Goal: Task Accomplishment & Management: Manage account settings

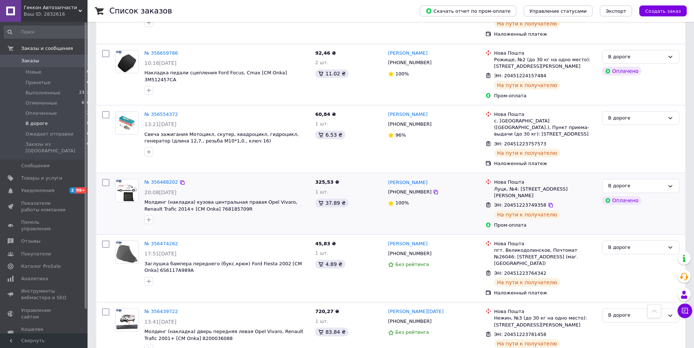
scroll to position [261, 0]
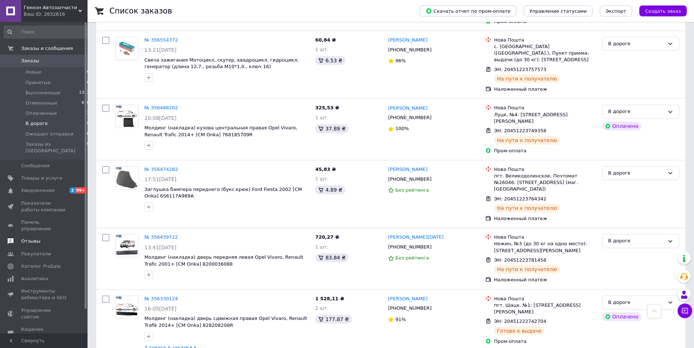
click at [37, 238] on span "Отзывы" at bounding box center [30, 241] width 19 height 7
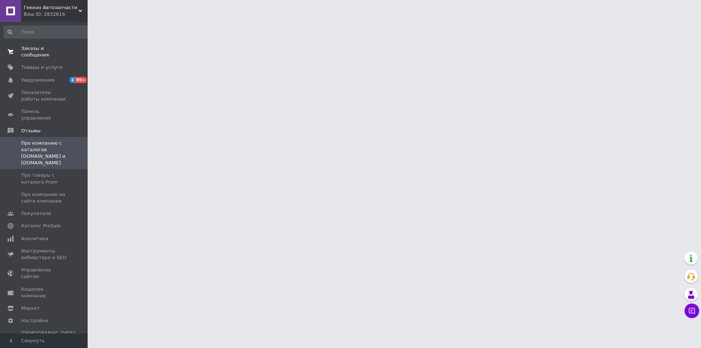
click at [51, 48] on span "Заказы и сообщения" at bounding box center [44, 51] width 46 height 13
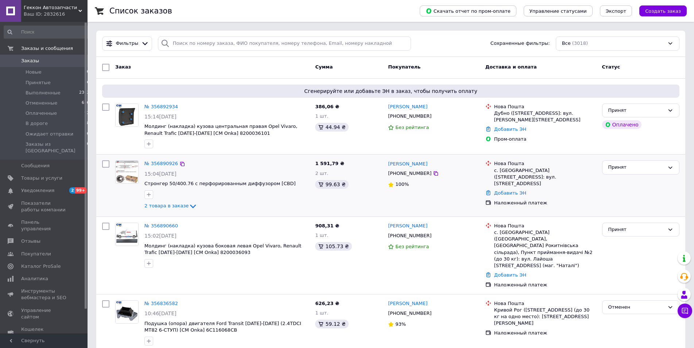
scroll to position [37, 0]
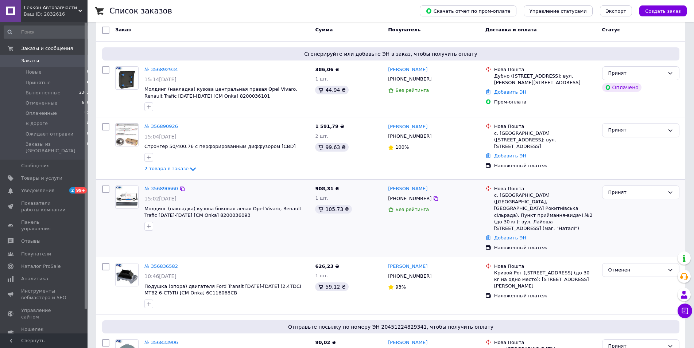
click at [509, 235] on link "Добавить ЭН" at bounding box center [510, 237] width 32 height 5
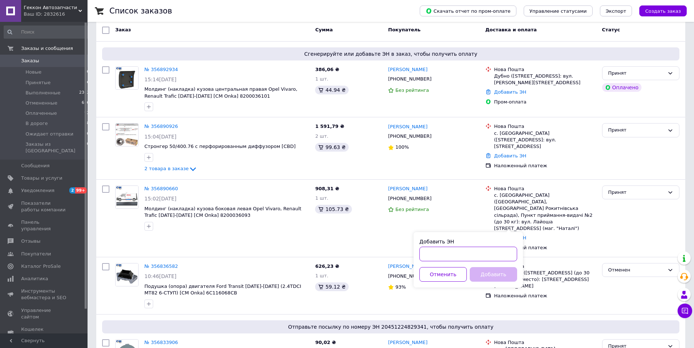
click at [477, 252] on input "Добавить ЭН" at bounding box center [469, 254] width 98 height 15
paste input "20451225179980"
type input "20451225179980"
click at [499, 272] on button "Добавить" at bounding box center [493, 274] width 47 height 15
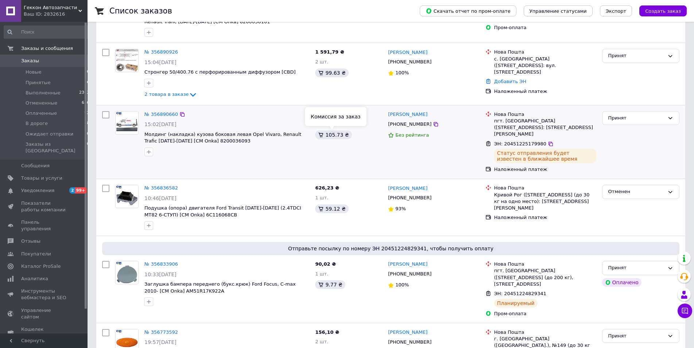
scroll to position [0, 0]
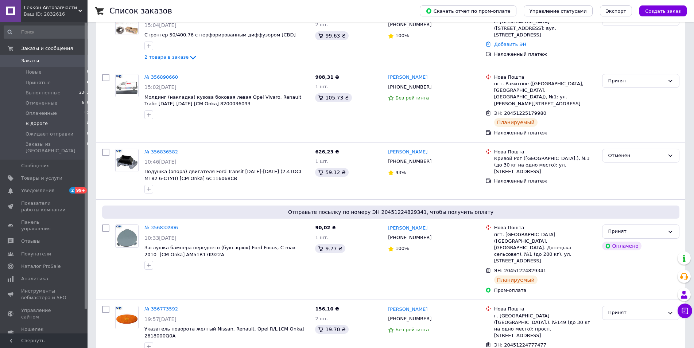
click at [55, 123] on li "В дороге 8" at bounding box center [47, 124] width 94 height 10
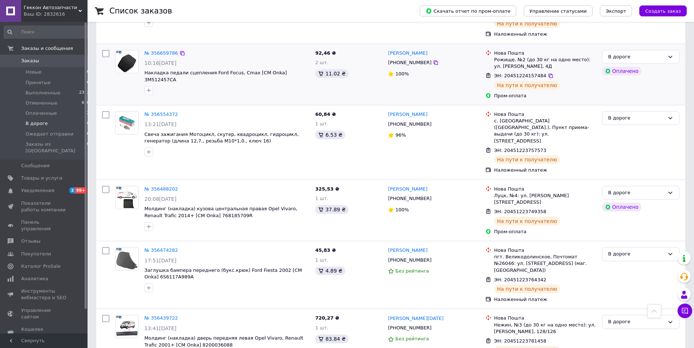
scroll to position [273, 0]
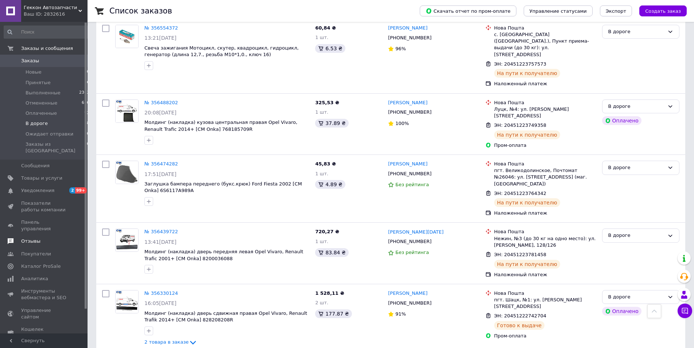
click at [26, 238] on span "Отзывы" at bounding box center [30, 241] width 19 height 7
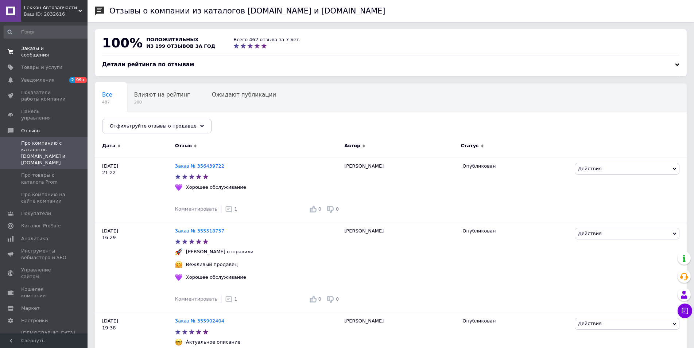
click at [42, 47] on span "Заказы и сообщения" at bounding box center [44, 51] width 46 height 13
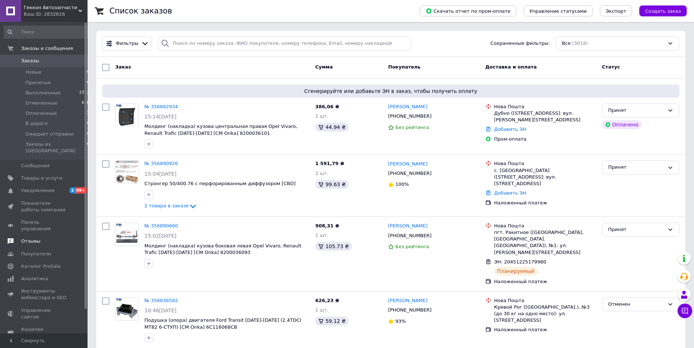
click at [33, 235] on link "Отзывы" at bounding box center [47, 241] width 94 height 12
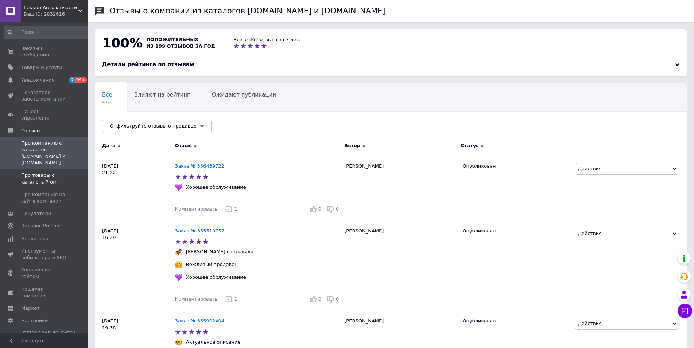
click at [44, 172] on span "Про товары с каталога Prom" at bounding box center [44, 178] width 46 height 13
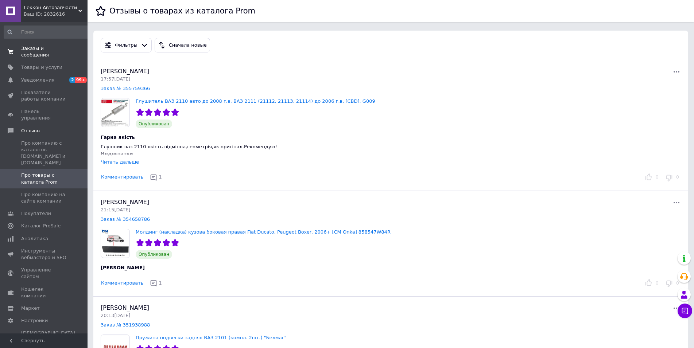
click at [35, 48] on span "Заказы и сообщения" at bounding box center [44, 51] width 46 height 13
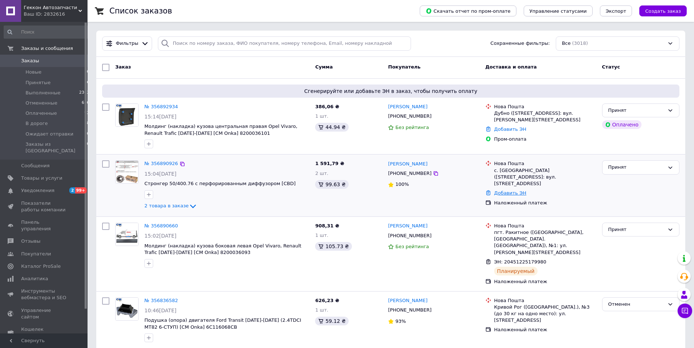
click at [504, 190] on link "Добавить ЭН" at bounding box center [510, 192] width 32 height 5
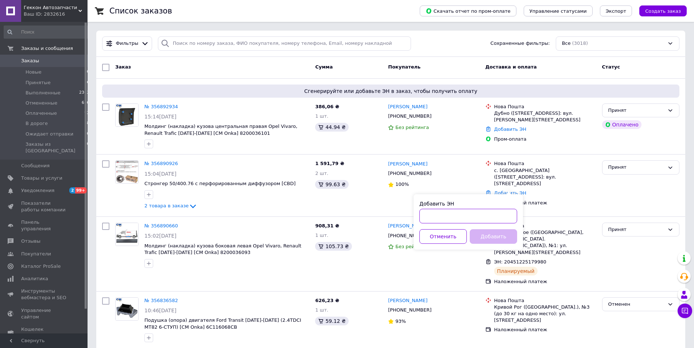
click at [473, 216] on input "Добавить ЭН" at bounding box center [469, 216] width 98 height 15
paste input "20451225191906"
type input "20451225191906"
click at [486, 234] on button "Добавить" at bounding box center [493, 236] width 47 height 15
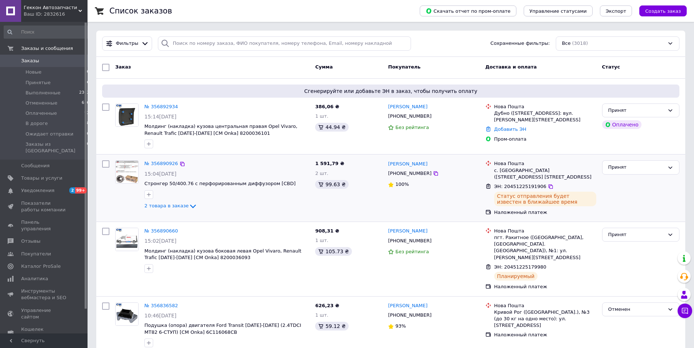
scroll to position [74, 0]
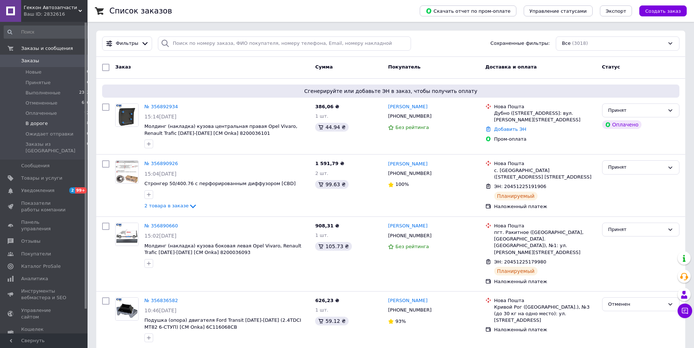
click at [27, 121] on span "В дороге" at bounding box center [37, 123] width 22 height 7
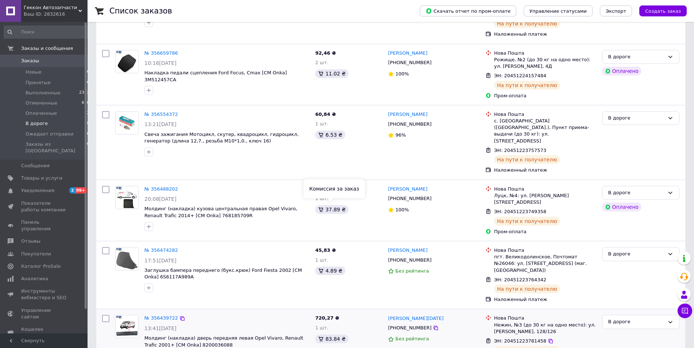
scroll to position [273, 0]
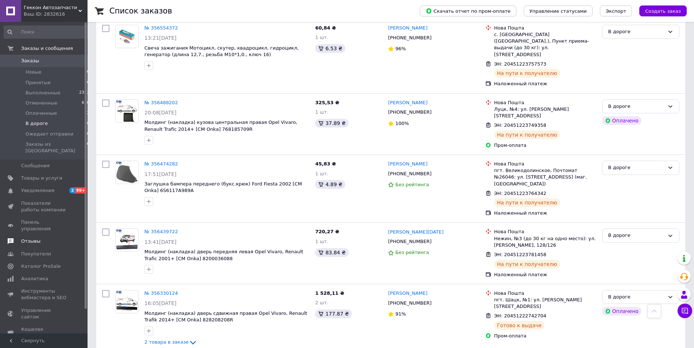
click at [35, 238] on span "Отзывы" at bounding box center [30, 241] width 19 height 7
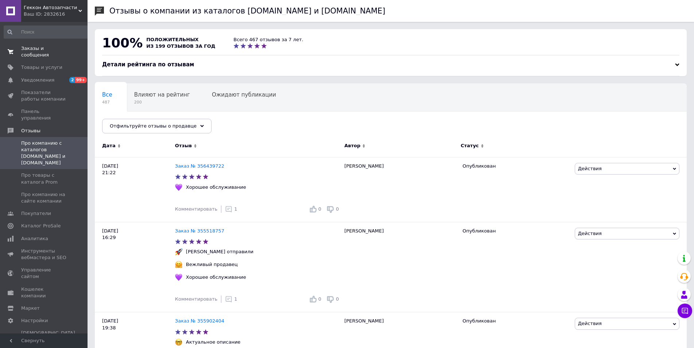
click at [30, 52] on span "Заказы и сообщения" at bounding box center [44, 51] width 46 height 13
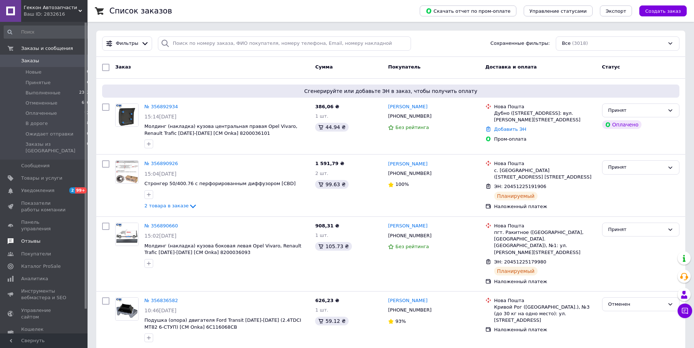
click at [40, 238] on span "Отзывы" at bounding box center [44, 241] width 46 height 7
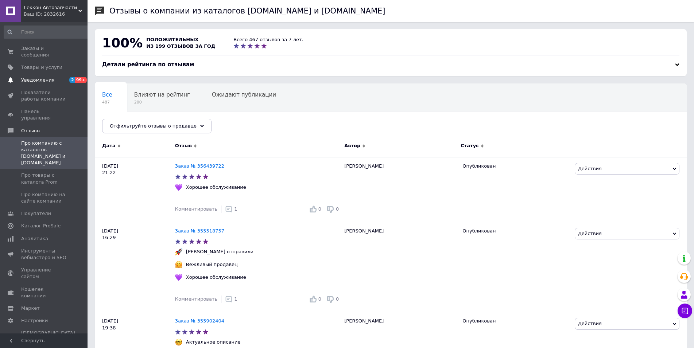
click at [46, 77] on span "Уведомления" at bounding box center [37, 80] width 33 height 7
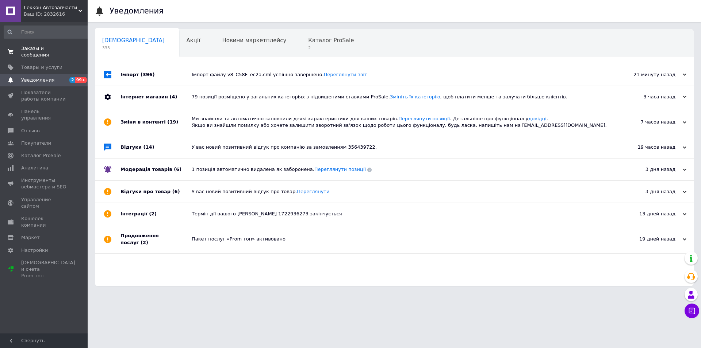
click at [47, 51] on span "Заказы и сообщения" at bounding box center [44, 51] width 46 height 13
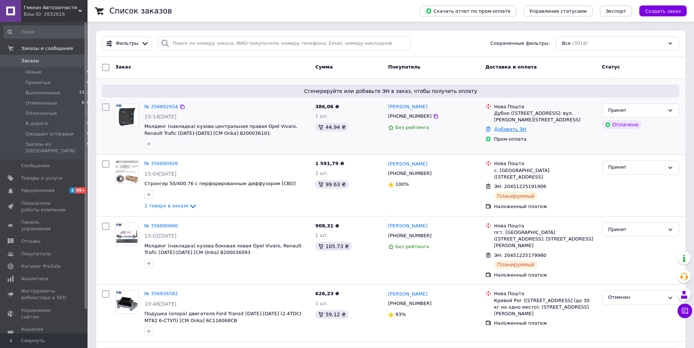
click at [499, 131] on link "Добавить ЭН" at bounding box center [510, 129] width 32 height 5
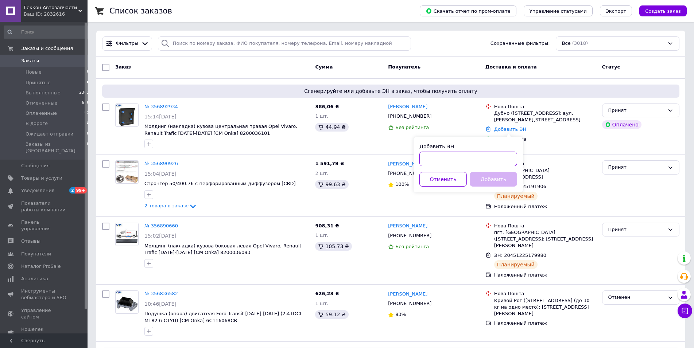
click at [447, 160] on input "Добавить ЭН" at bounding box center [469, 159] width 98 height 15
paste input "20451225217850"
type input "20451225217850"
click at [485, 178] on button "Добавить" at bounding box center [493, 179] width 47 height 15
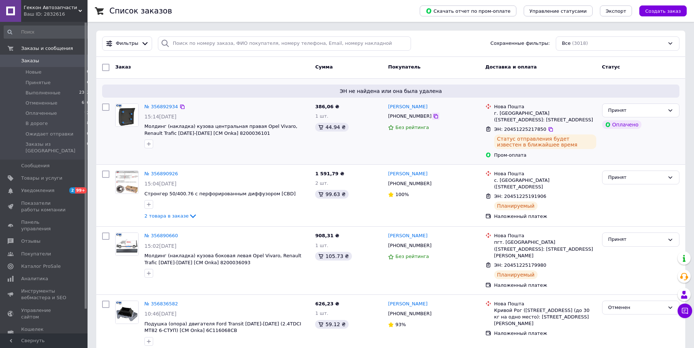
click at [433, 117] on icon at bounding box center [436, 116] width 6 height 6
click at [548, 127] on icon at bounding box center [551, 130] width 6 height 6
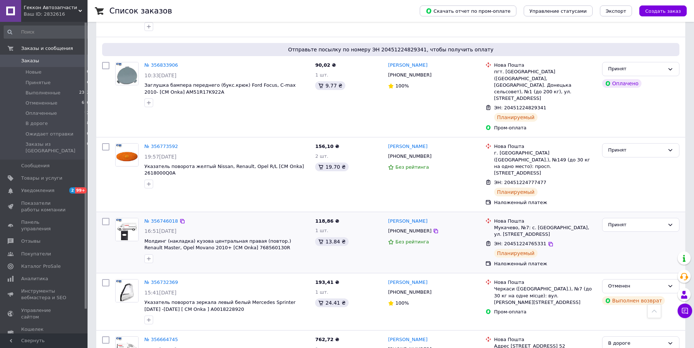
scroll to position [409, 0]
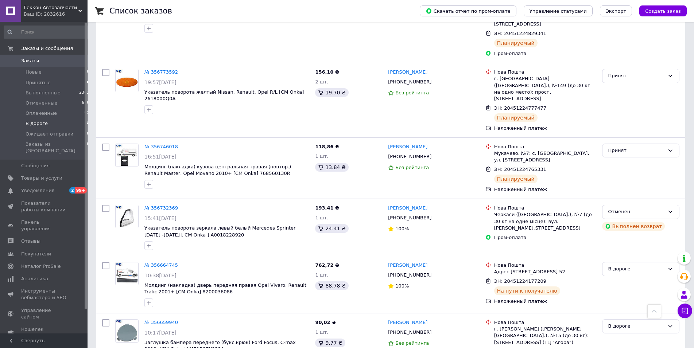
click at [32, 126] on span "В дороге" at bounding box center [37, 123] width 22 height 7
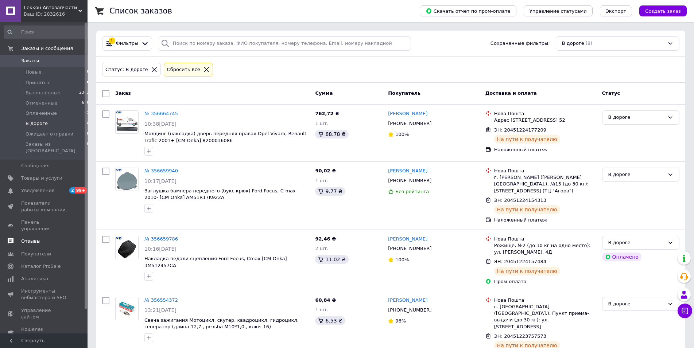
click at [40, 238] on span "Отзывы" at bounding box center [44, 241] width 46 height 7
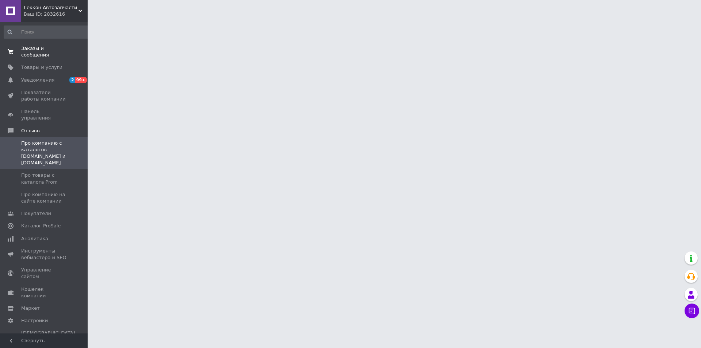
click at [48, 49] on span "Заказы и сообщения" at bounding box center [44, 51] width 46 height 13
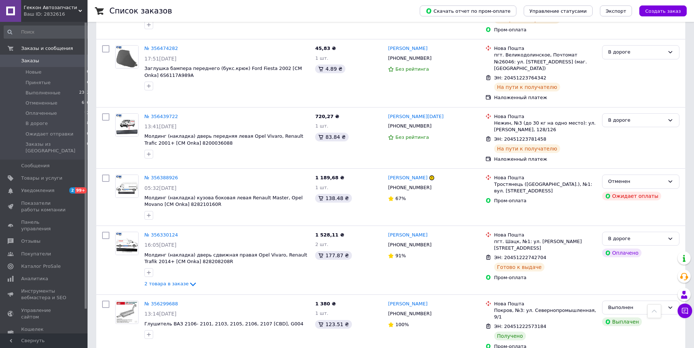
scroll to position [1035, 0]
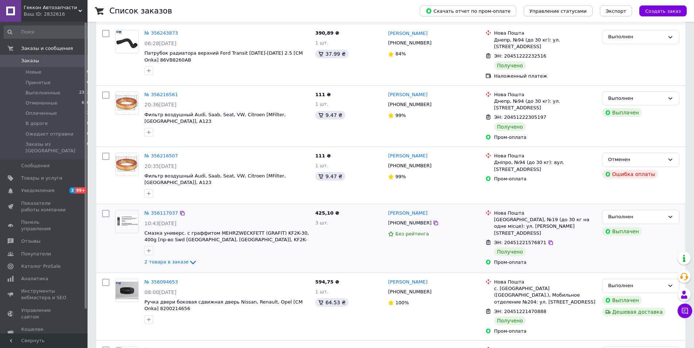
scroll to position [186, 0]
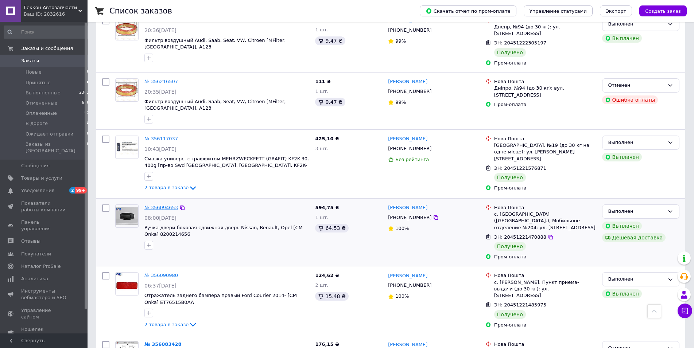
click at [155, 205] on link "№ 356094653" at bounding box center [161, 207] width 34 height 5
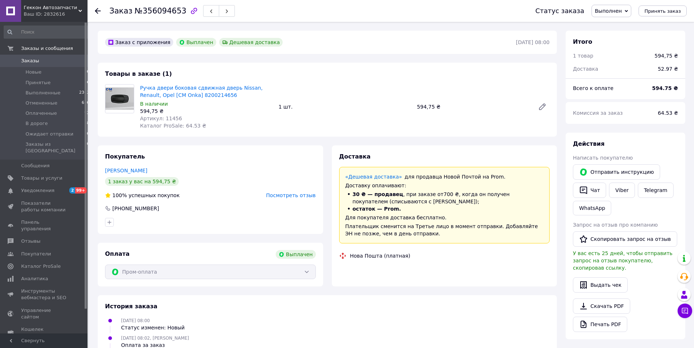
scroll to position [41, 0]
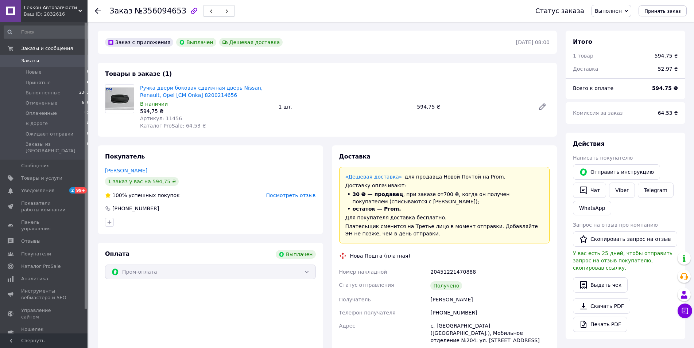
click at [96, 13] on icon at bounding box center [98, 11] width 6 height 6
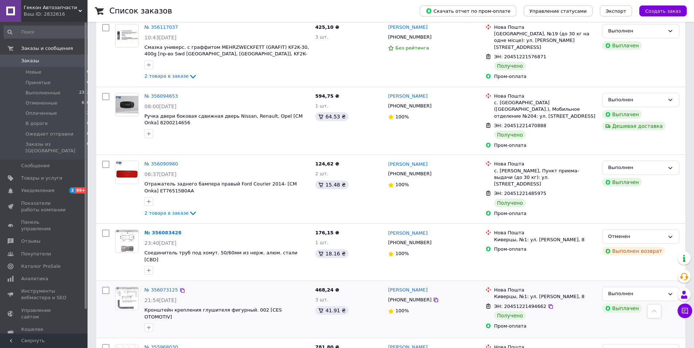
scroll to position [335, 0]
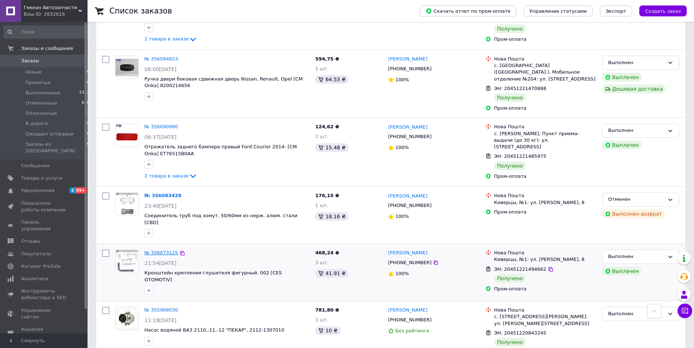
click at [161, 250] on link "№ 356073125" at bounding box center [161, 252] width 34 height 5
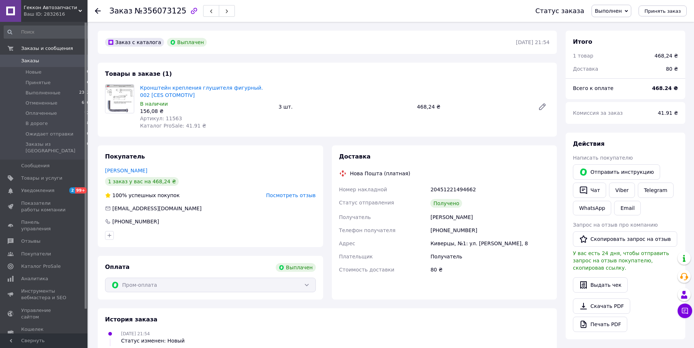
click at [99, 11] on use at bounding box center [98, 11] width 6 height 6
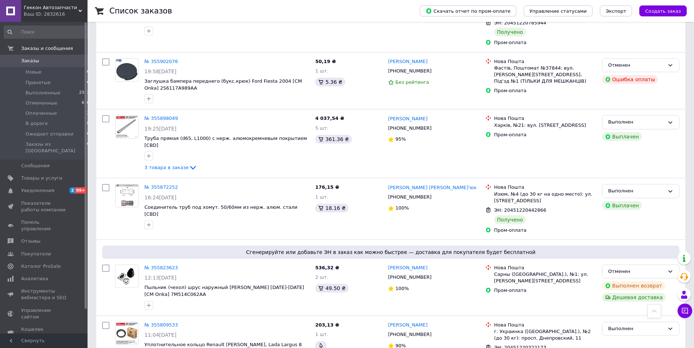
scroll to position [856, 0]
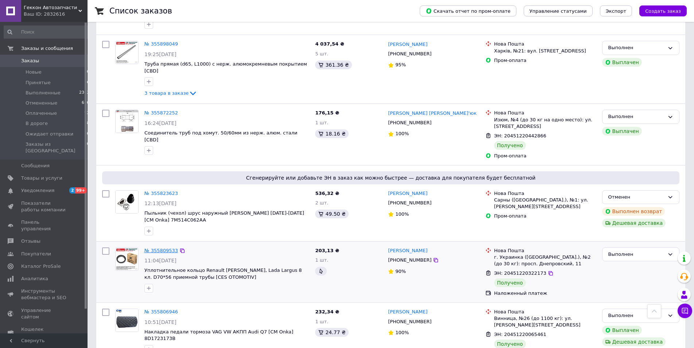
click at [161, 248] on link "№ 355809533" at bounding box center [161, 250] width 34 height 5
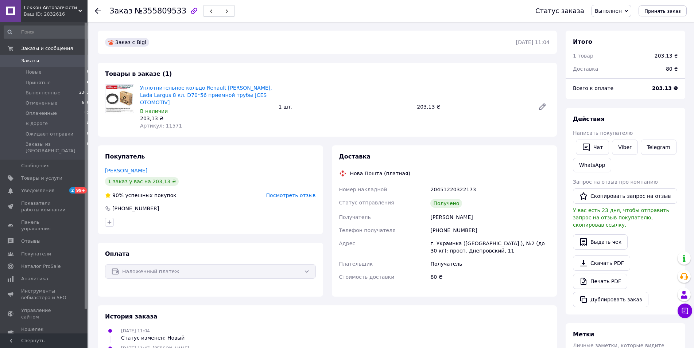
click at [98, 11] on use at bounding box center [98, 11] width 6 height 6
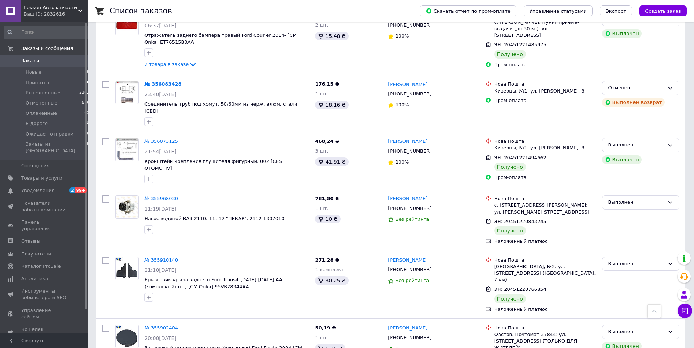
scroll to position [558, 0]
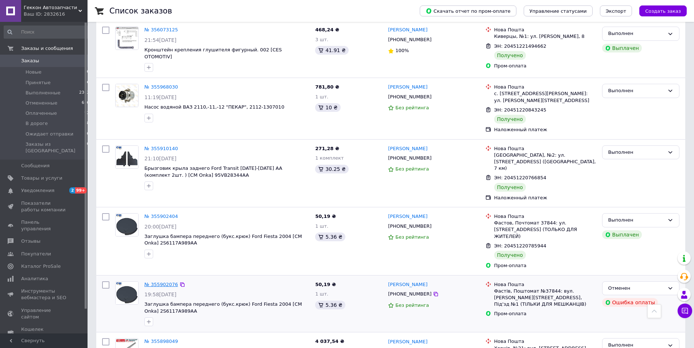
click at [163, 282] on link "№ 355902076" at bounding box center [161, 284] width 34 height 5
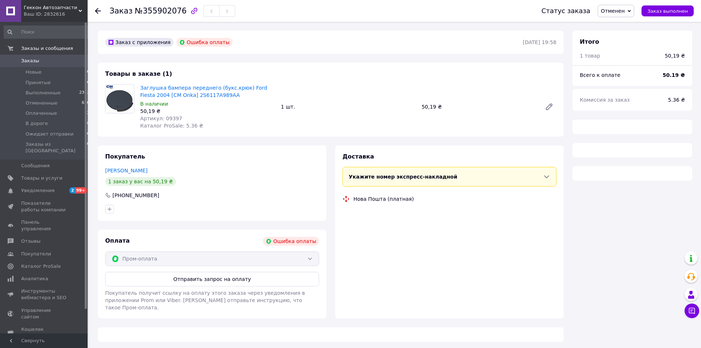
click at [96, 13] on icon at bounding box center [98, 11] width 6 height 6
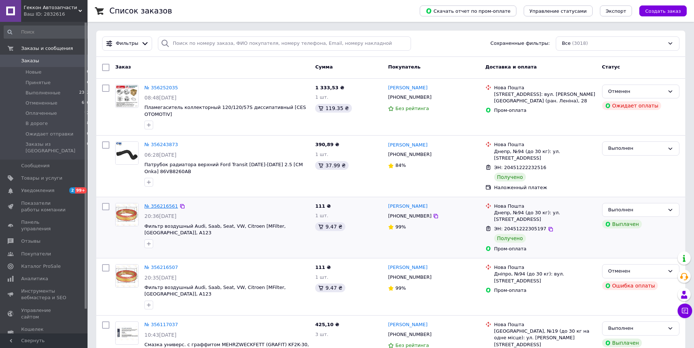
click at [151, 204] on link "№ 356216561" at bounding box center [161, 206] width 34 height 5
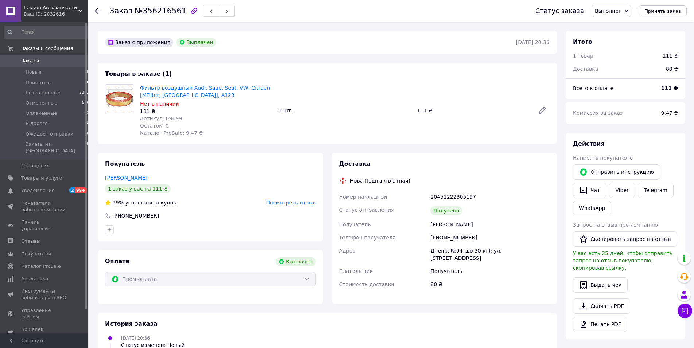
click at [98, 9] on icon at bounding box center [98, 11] width 6 height 6
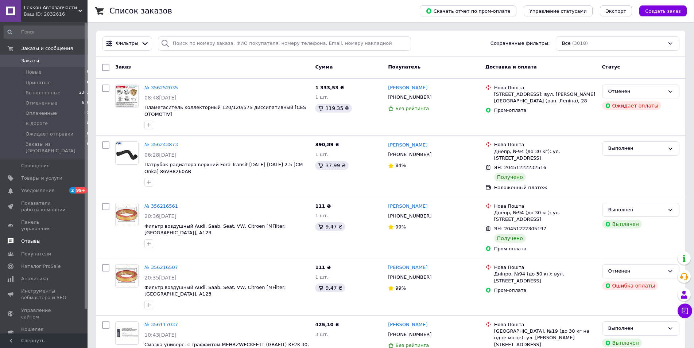
click at [35, 235] on link "Отзывы" at bounding box center [47, 241] width 94 height 12
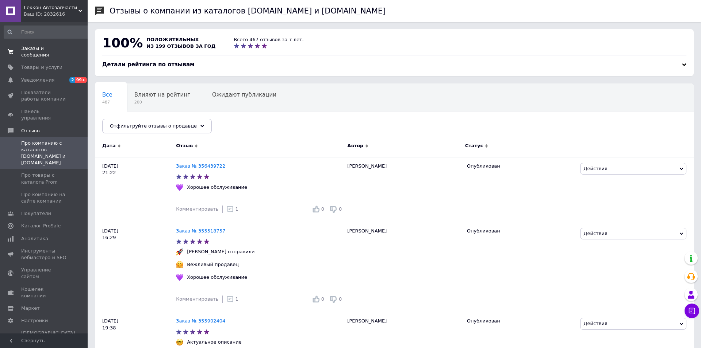
click at [42, 45] on link "Заказы и сообщения 0 0" at bounding box center [47, 51] width 94 height 19
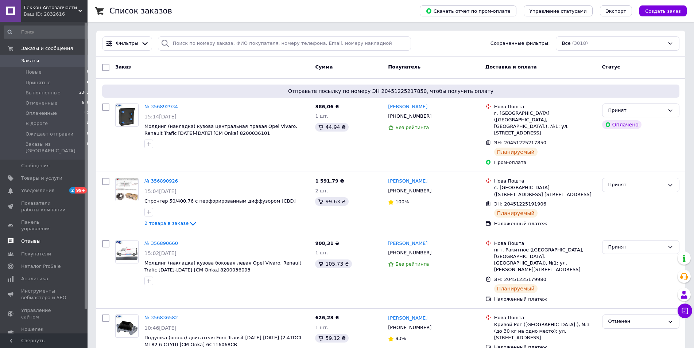
click at [28, 238] on span "Отзывы" at bounding box center [30, 241] width 19 height 7
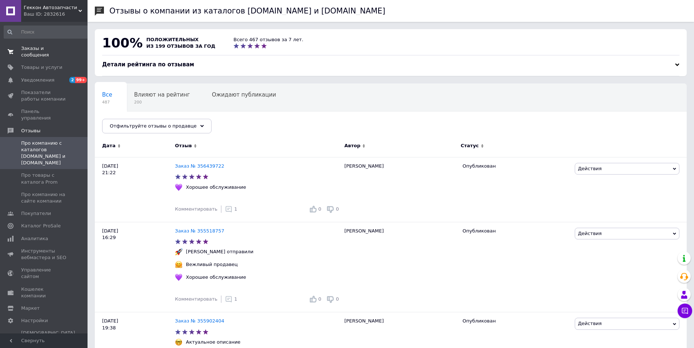
click at [59, 48] on span "Заказы и сообщения" at bounding box center [44, 51] width 46 height 13
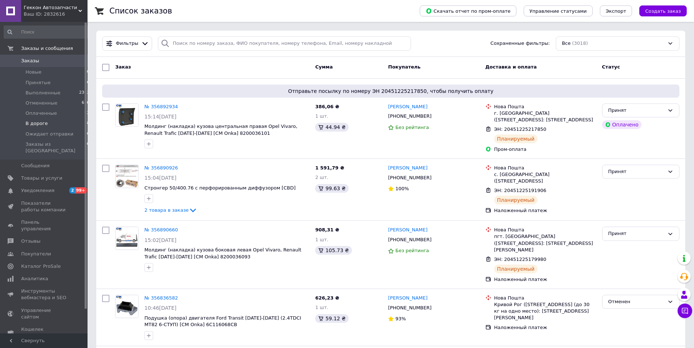
click at [38, 123] on span "В дороге" at bounding box center [37, 123] width 22 height 7
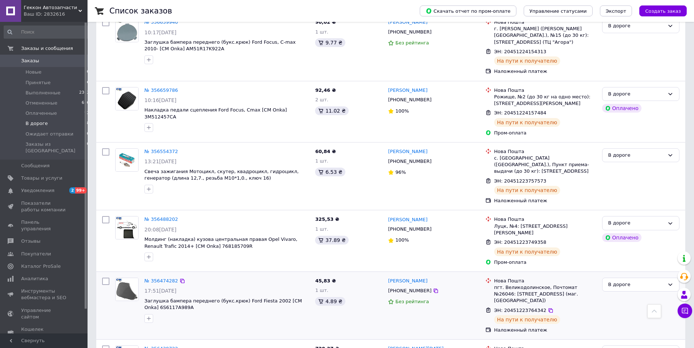
scroll to position [273, 0]
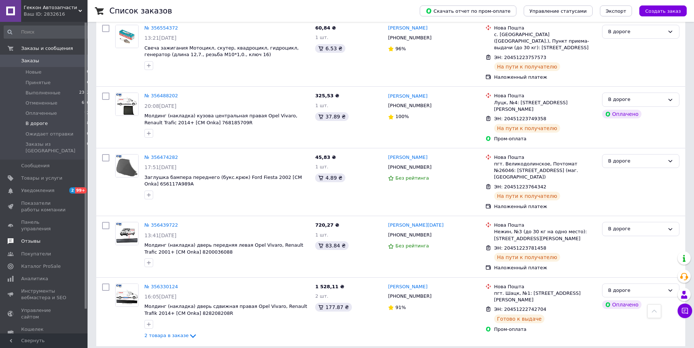
click at [48, 238] on span "Отзывы" at bounding box center [44, 241] width 46 height 7
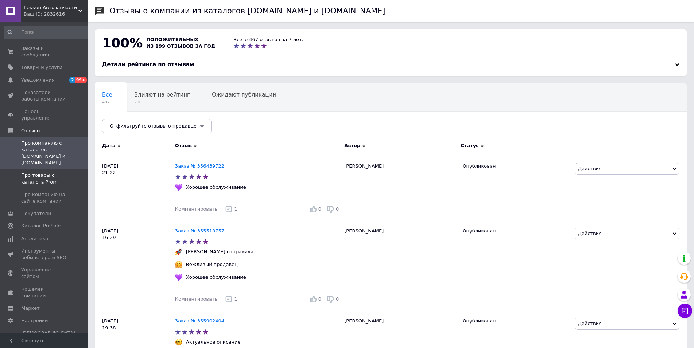
click at [60, 172] on span "Про товары с каталога Prom" at bounding box center [44, 178] width 46 height 13
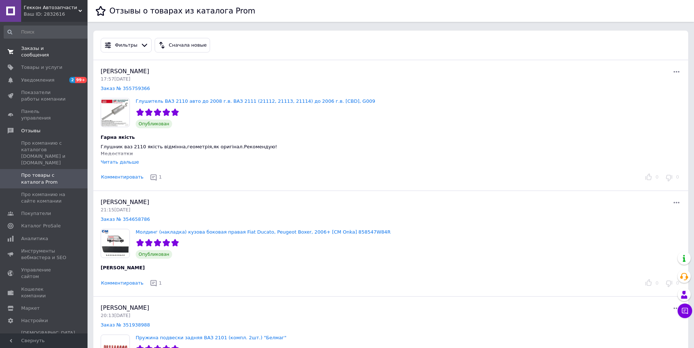
click at [41, 46] on span "Заказы и сообщения" at bounding box center [44, 51] width 46 height 13
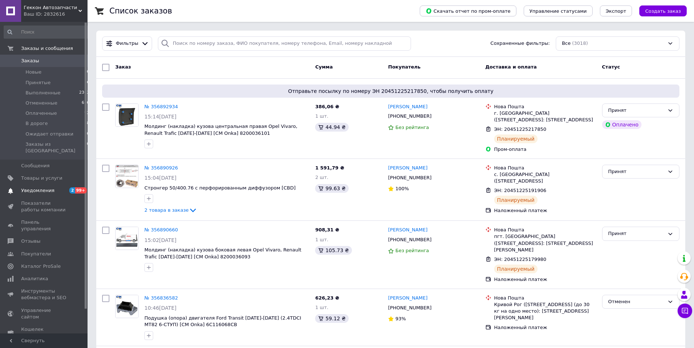
click at [54, 188] on span "Уведомления" at bounding box center [44, 191] width 46 height 7
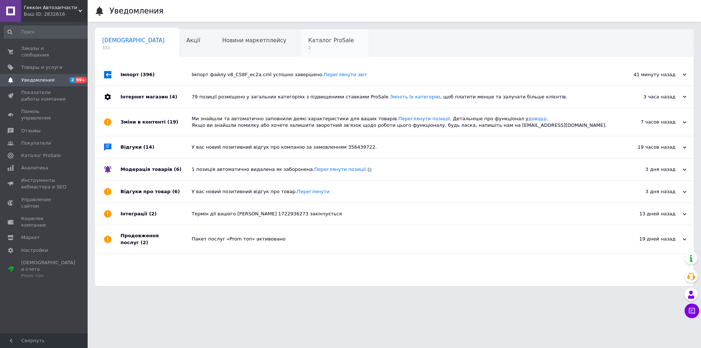
click at [308, 49] on span "2" at bounding box center [331, 47] width 46 height 5
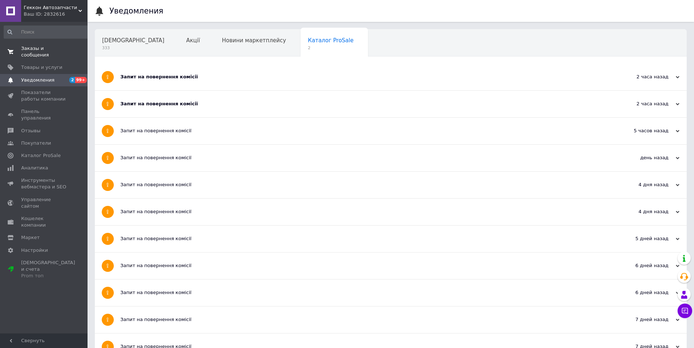
click at [43, 52] on span "Заказы и сообщения" at bounding box center [44, 51] width 46 height 13
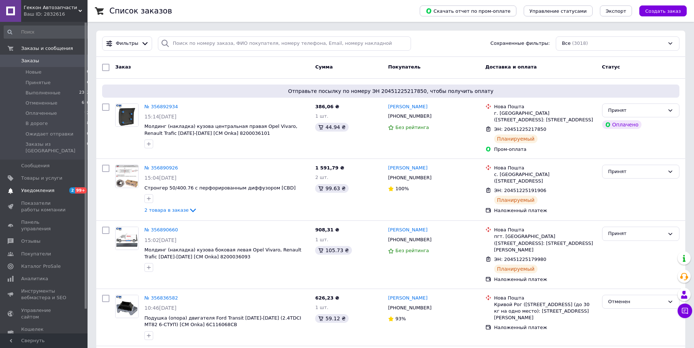
click at [57, 188] on span "Уведомления" at bounding box center [44, 191] width 46 height 7
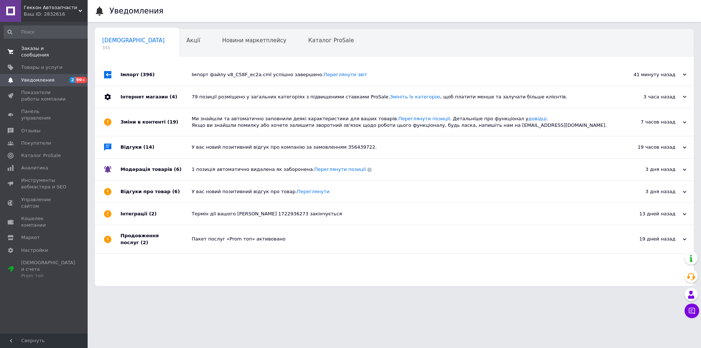
click at [58, 50] on span "Заказы и сообщения" at bounding box center [44, 51] width 46 height 13
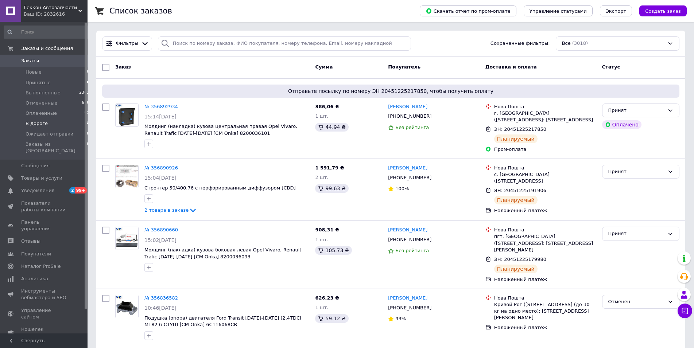
click at [28, 124] on span "В дороге" at bounding box center [37, 123] width 22 height 7
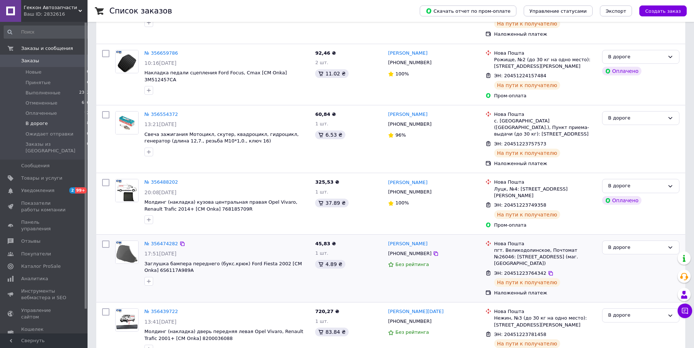
scroll to position [273, 0]
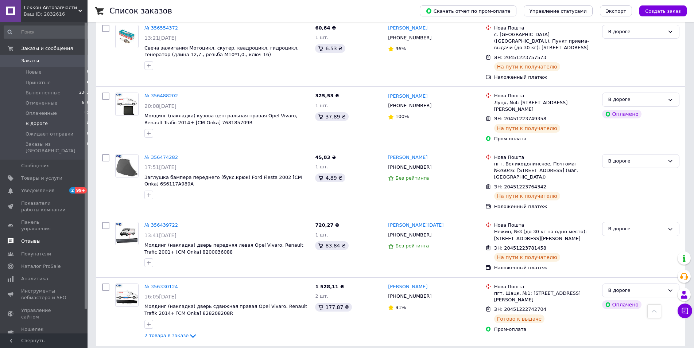
click at [45, 235] on link "Отзывы" at bounding box center [47, 241] width 94 height 12
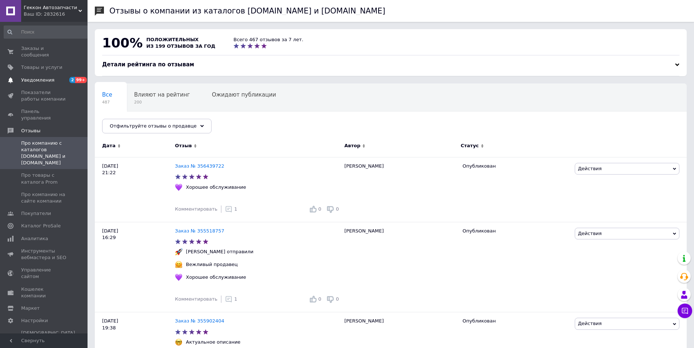
click at [48, 77] on span "Уведомления" at bounding box center [37, 80] width 33 height 7
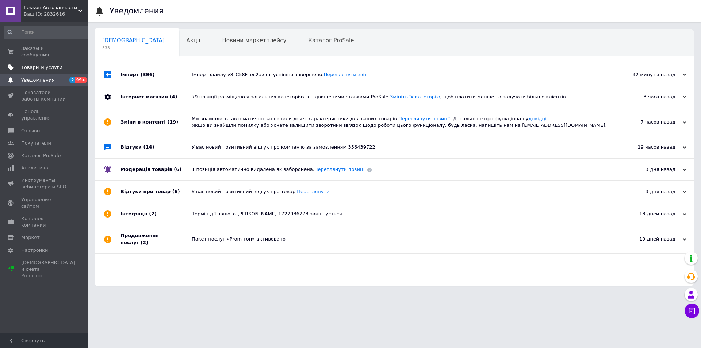
click at [48, 64] on span "Товары и услуги" at bounding box center [41, 67] width 41 height 7
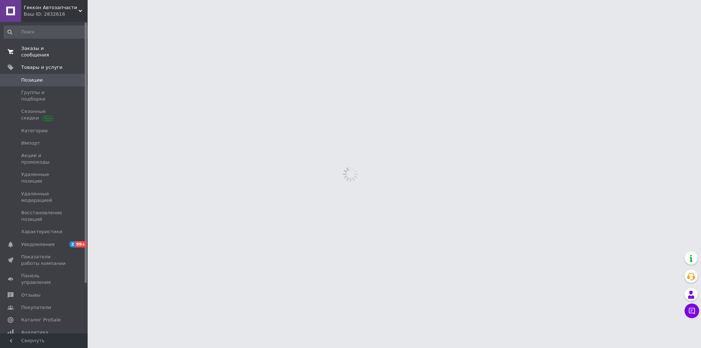
click at [49, 49] on span "Заказы и сообщения" at bounding box center [44, 51] width 46 height 13
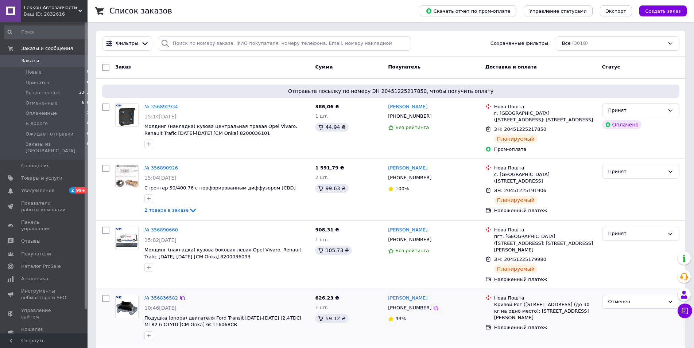
scroll to position [112, 0]
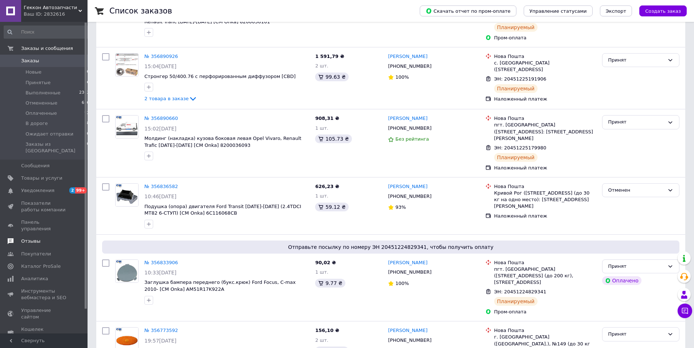
click at [60, 238] on span "Отзывы" at bounding box center [44, 241] width 46 height 7
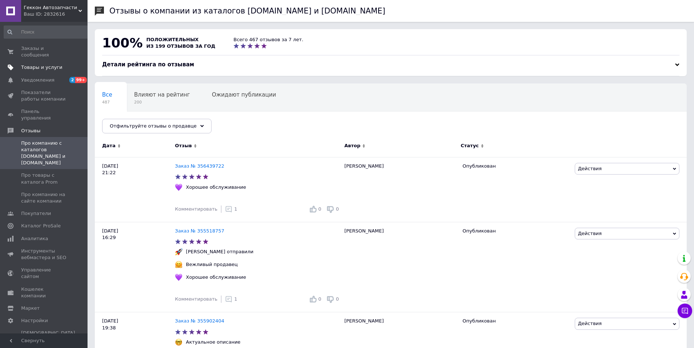
click at [54, 64] on span "Товары и услуги" at bounding box center [41, 67] width 41 height 7
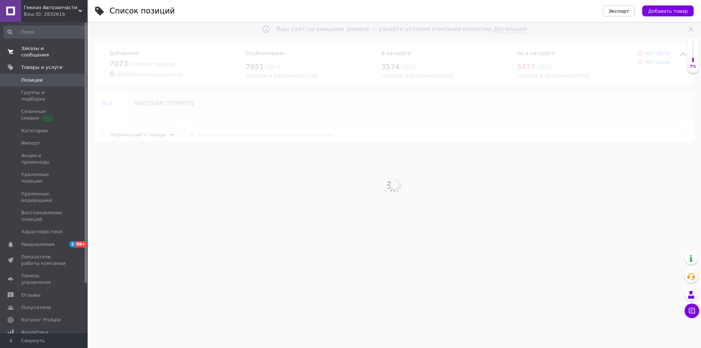
click at [53, 45] on link "Заказы и сообщения 0 0" at bounding box center [47, 51] width 94 height 19
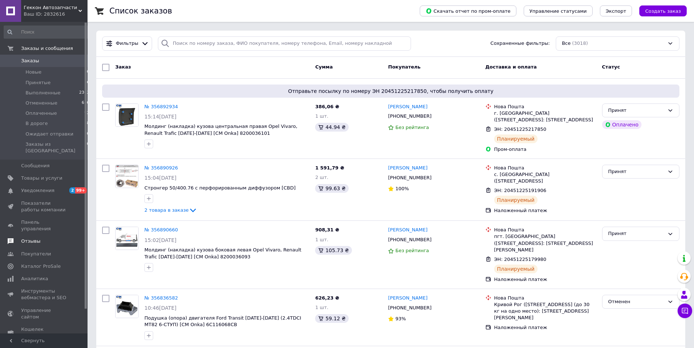
click at [46, 238] on span "Отзывы" at bounding box center [44, 241] width 46 height 7
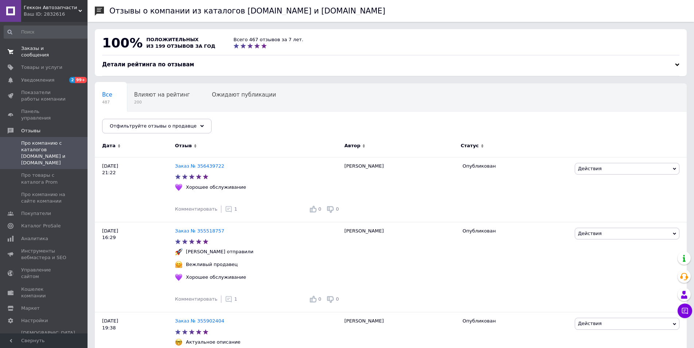
click at [70, 48] on span "0 0" at bounding box center [77, 51] width 20 height 13
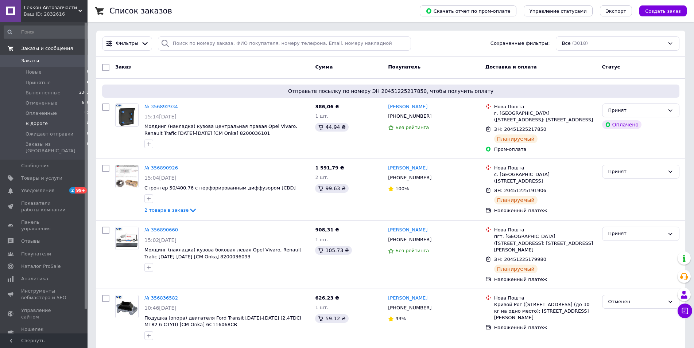
click at [41, 125] on span "В дороге" at bounding box center [37, 123] width 22 height 7
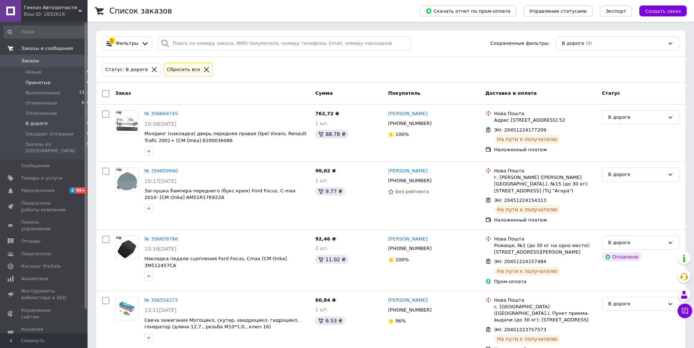
click at [37, 80] on span "Принятые" at bounding box center [38, 83] width 25 height 7
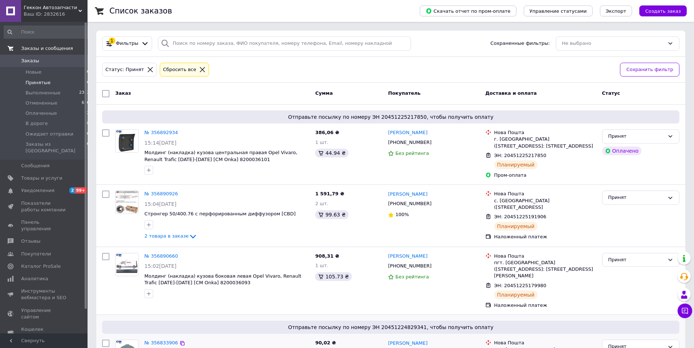
scroll to position [185, 0]
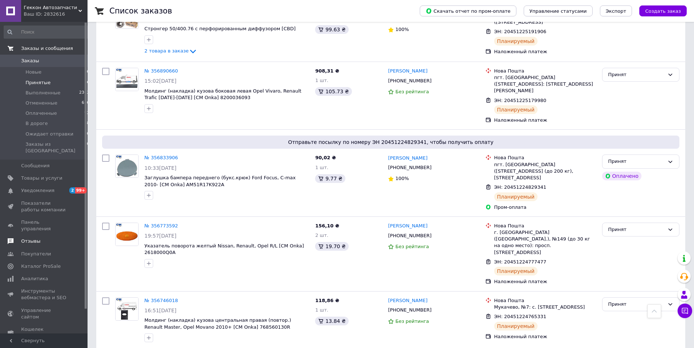
click at [35, 238] on span "Отзывы" at bounding box center [30, 241] width 19 height 7
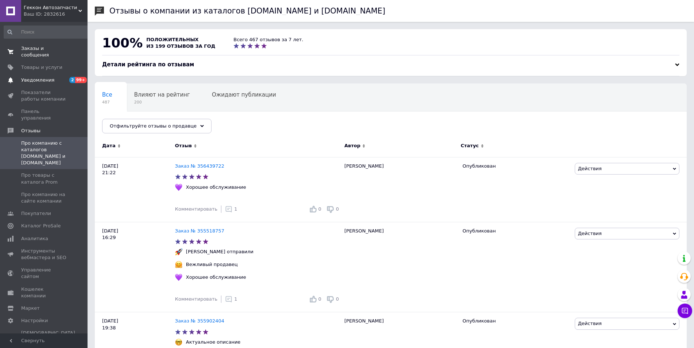
click at [53, 77] on span "Уведомления" at bounding box center [44, 80] width 46 height 7
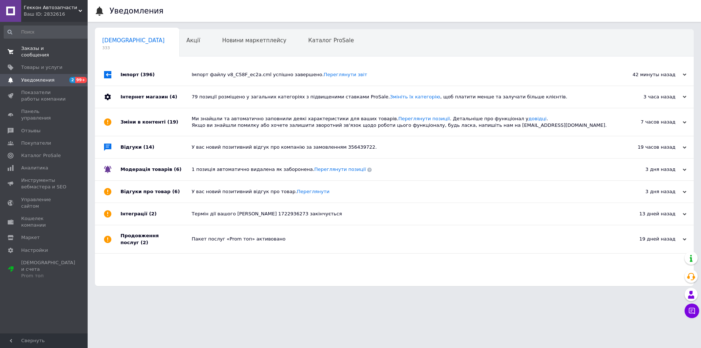
click at [51, 48] on span "Заказы и сообщения" at bounding box center [44, 51] width 46 height 13
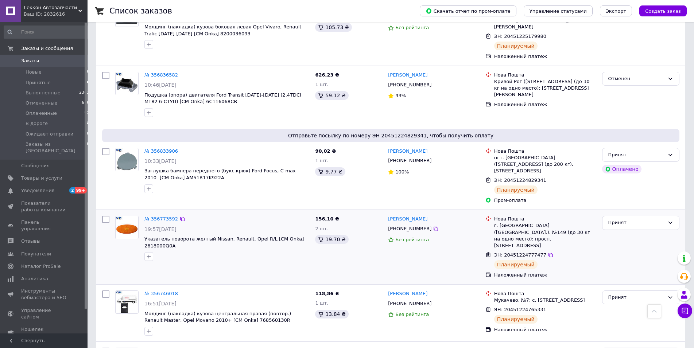
scroll to position [335, 0]
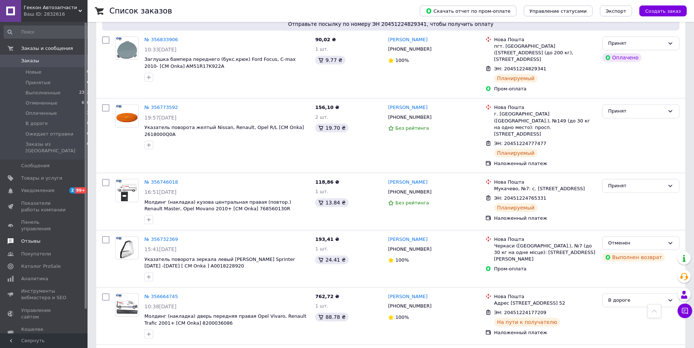
click at [31, 238] on span "Отзывы" at bounding box center [30, 241] width 19 height 7
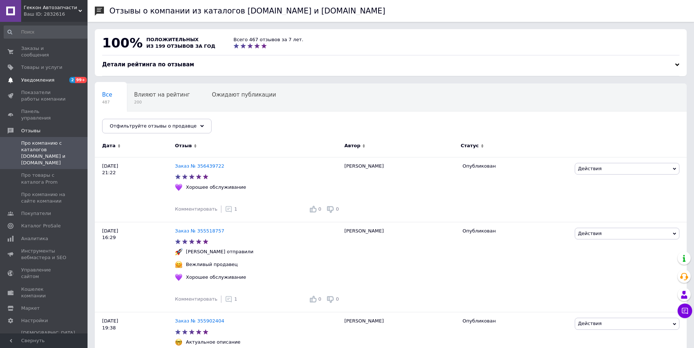
click at [49, 77] on span "Уведомления" at bounding box center [37, 80] width 33 height 7
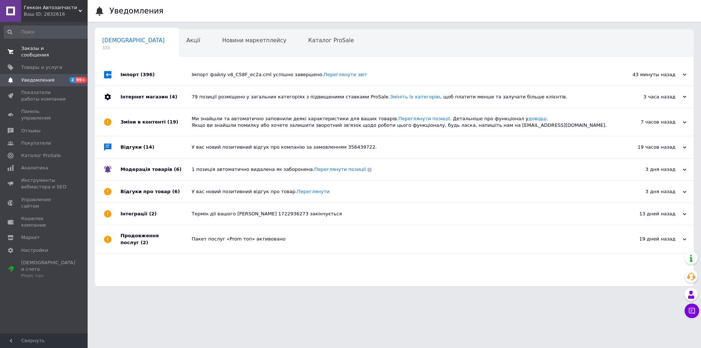
click at [43, 54] on link "Заказы и сообщения 0 0" at bounding box center [47, 51] width 94 height 19
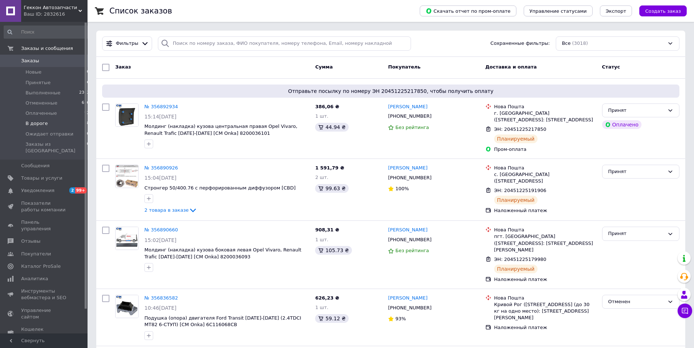
click at [44, 122] on span "В дороге" at bounding box center [37, 123] width 22 height 7
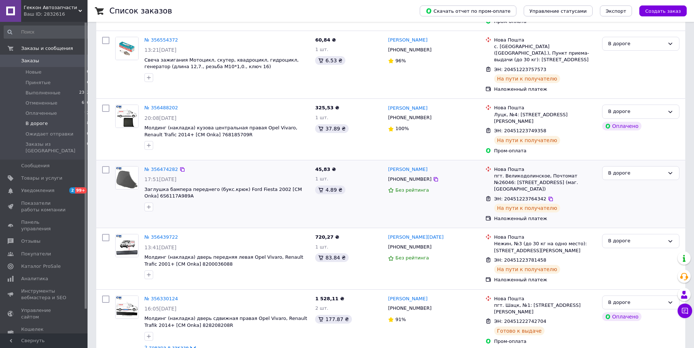
scroll to position [273, 0]
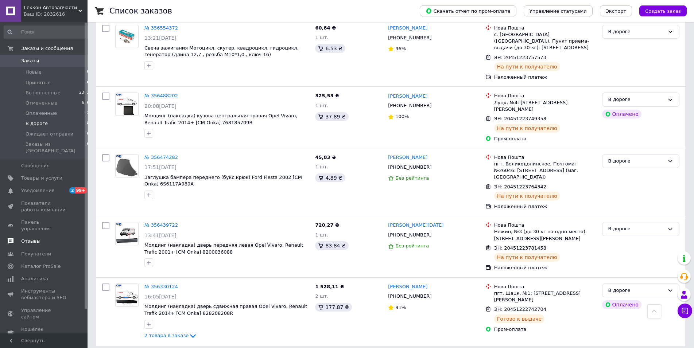
click at [27, 235] on link "Отзывы" at bounding box center [47, 241] width 94 height 12
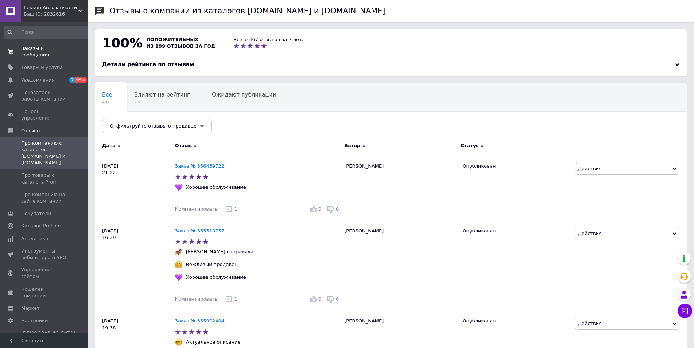
click at [42, 49] on span "Заказы и сообщения" at bounding box center [44, 51] width 46 height 13
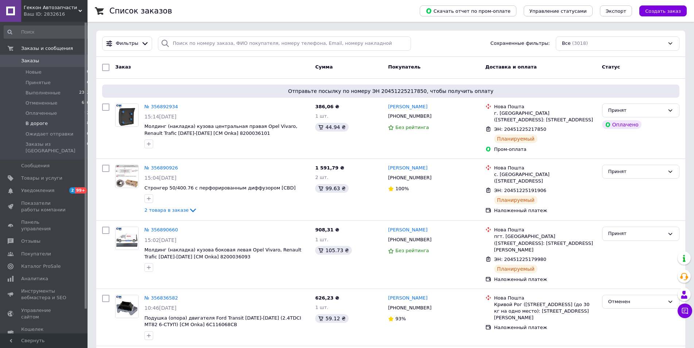
click at [37, 124] on span "В дороге" at bounding box center [37, 123] width 22 height 7
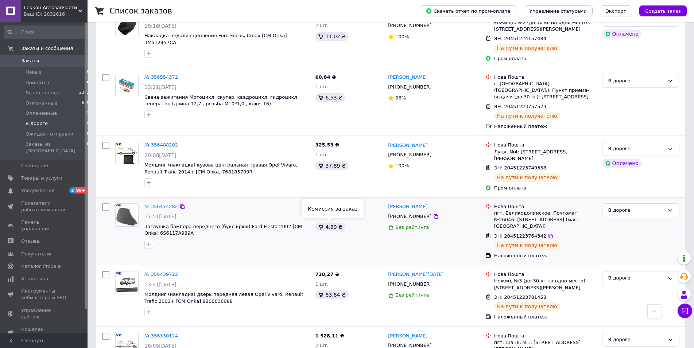
scroll to position [273, 0]
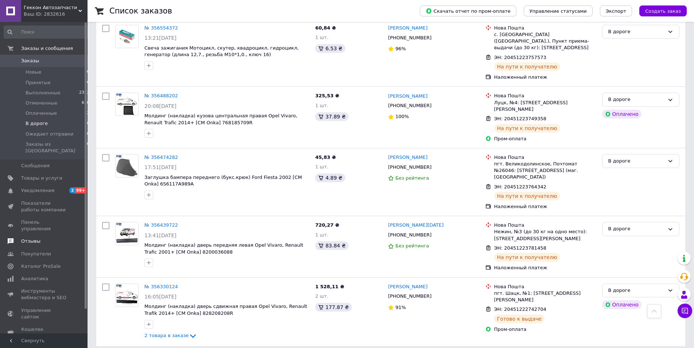
click at [27, 238] on span "Отзывы" at bounding box center [30, 241] width 19 height 7
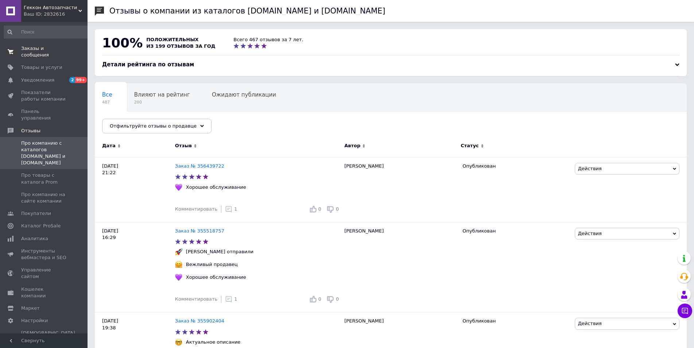
click at [53, 47] on span "Заказы и сообщения" at bounding box center [44, 51] width 46 height 13
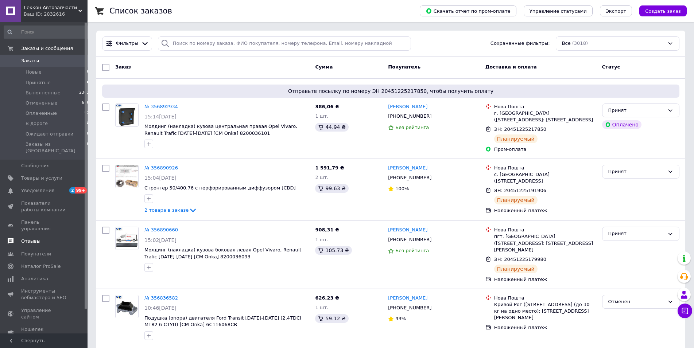
click at [20, 238] on span at bounding box center [10, 241] width 21 height 7
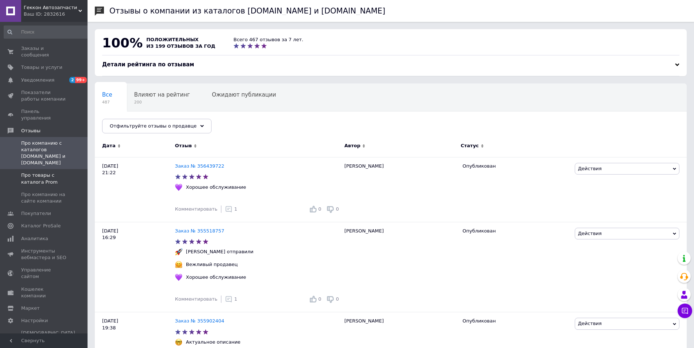
click at [50, 172] on span "Про товары с каталога Prom" at bounding box center [44, 178] width 46 height 13
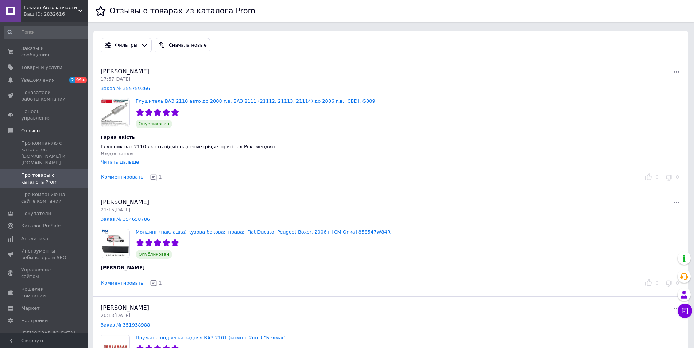
click at [39, 40] on div "Заказы и сообщения 0 0 Товары и услуги Уведомления 2 99+ Показатели работы комп…" at bounding box center [47, 181] width 94 height 318
click at [43, 47] on span "Заказы и сообщения" at bounding box center [44, 51] width 46 height 13
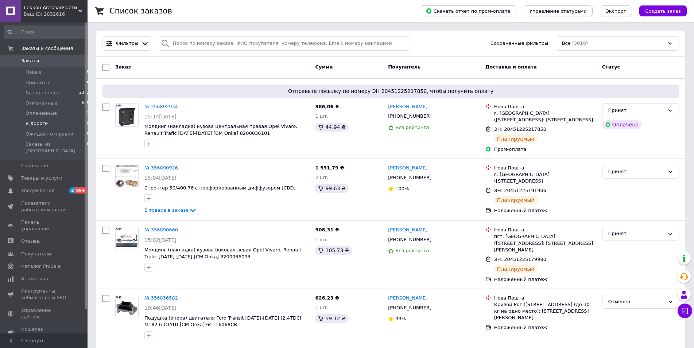
click at [42, 125] on span "В дороге" at bounding box center [37, 123] width 22 height 7
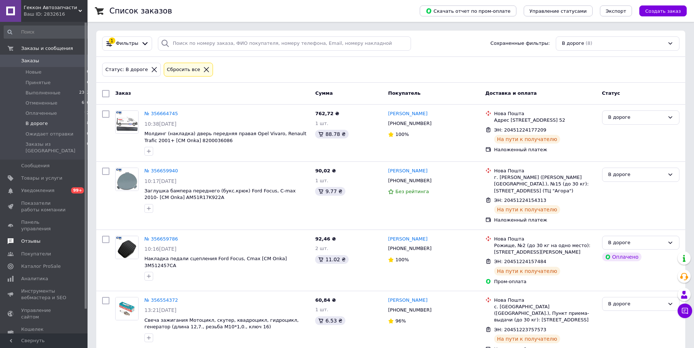
click at [33, 238] on span "Отзывы" at bounding box center [30, 241] width 19 height 7
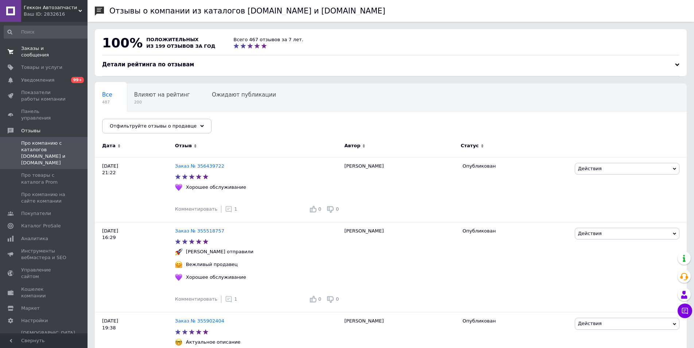
click at [47, 50] on span "Заказы и сообщения" at bounding box center [44, 51] width 46 height 13
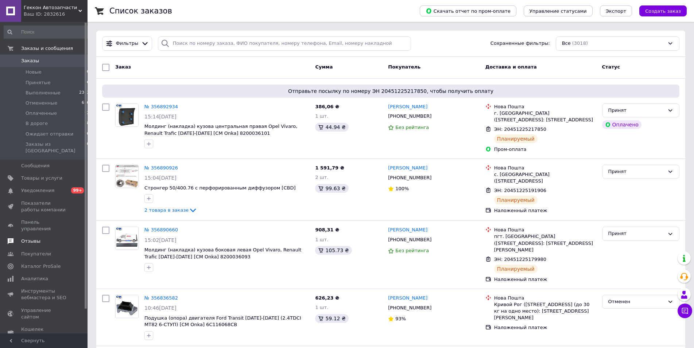
click at [43, 238] on span "Отзывы" at bounding box center [44, 241] width 46 height 7
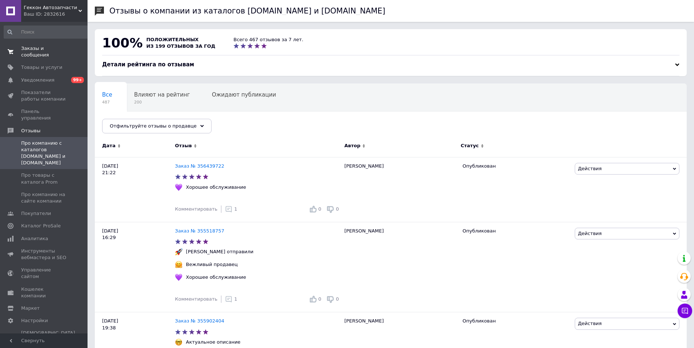
click at [61, 47] on span "Заказы и сообщения" at bounding box center [44, 51] width 46 height 13
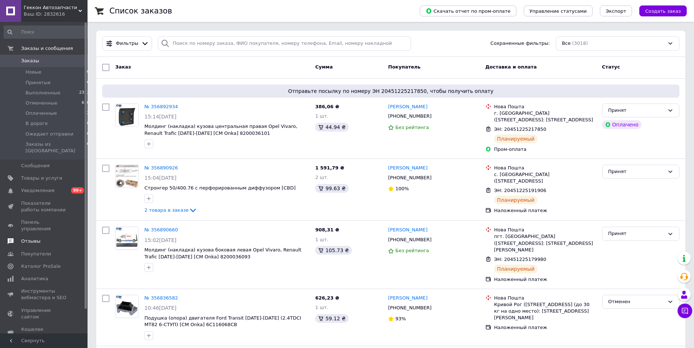
click at [37, 235] on link "Отзывы" at bounding box center [47, 241] width 94 height 12
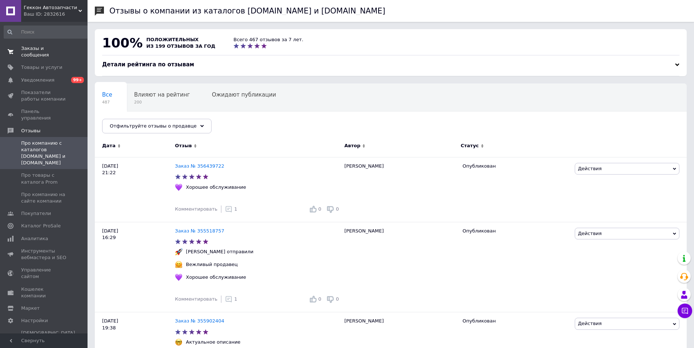
click at [58, 47] on span "Заказы и сообщения" at bounding box center [44, 51] width 46 height 13
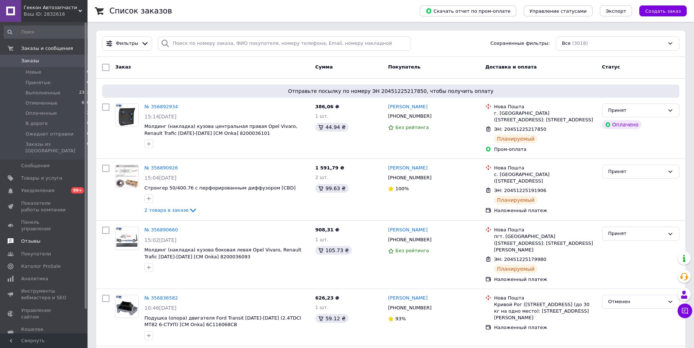
click at [39, 238] on span "Отзывы" at bounding box center [44, 241] width 46 height 7
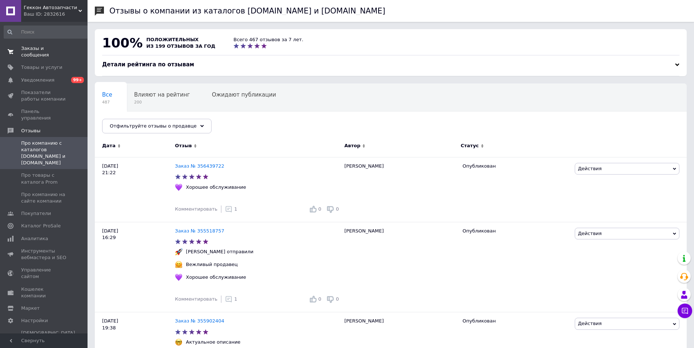
click at [61, 47] on span "Заказы и сообщения" at bounding box center [44, 51] width 46 height 13
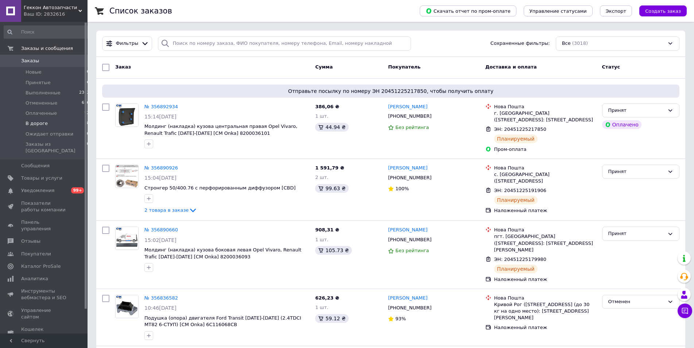
click at [40, 123] on span "В дороге" at bounding box center [37, 123] width 22 height 7
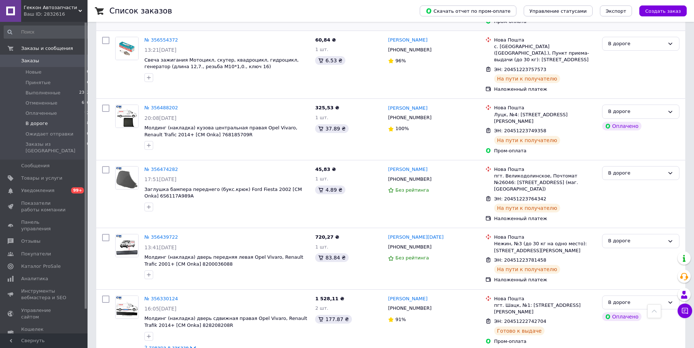
scroll to position [273, 0]
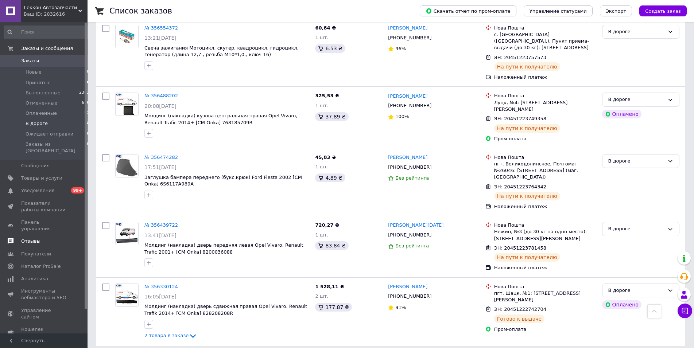
click at [46, 238] on span "Отзывы" at bounding box center [44, 241] width 46 height 7
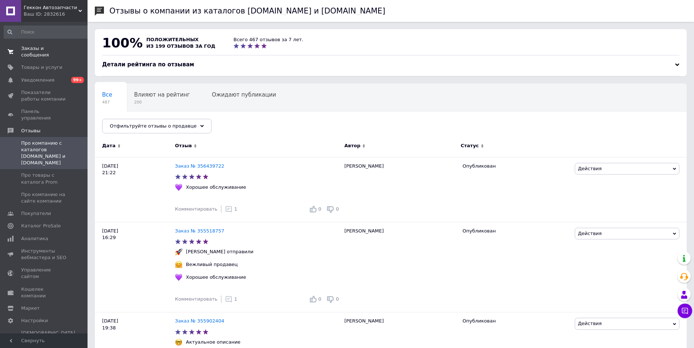
click at [32, 46] on span "Заказы и сообщения" at bounding box center [44, 51] width 46 height 13
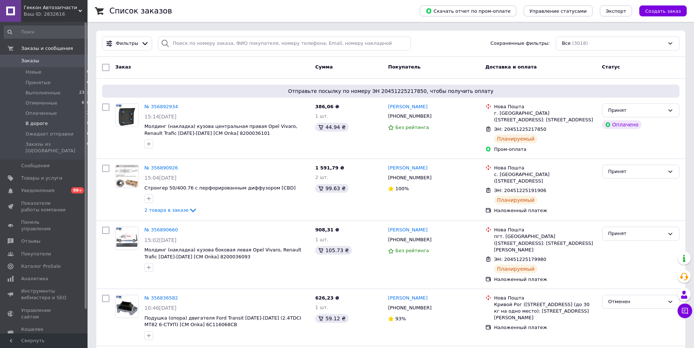
click at [51, 123] on li "В дороге 8" at bounding box center [47, 124] width 94 height 10
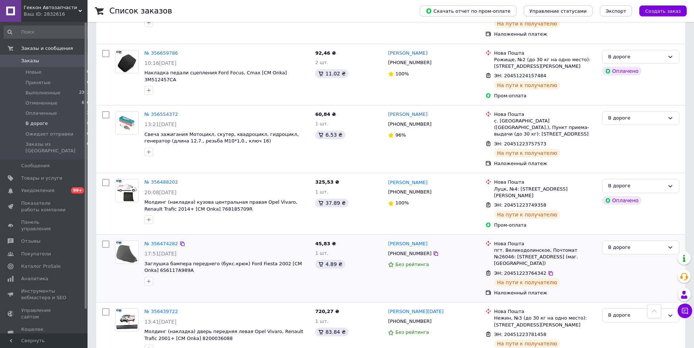
scroll to position [273, 0]
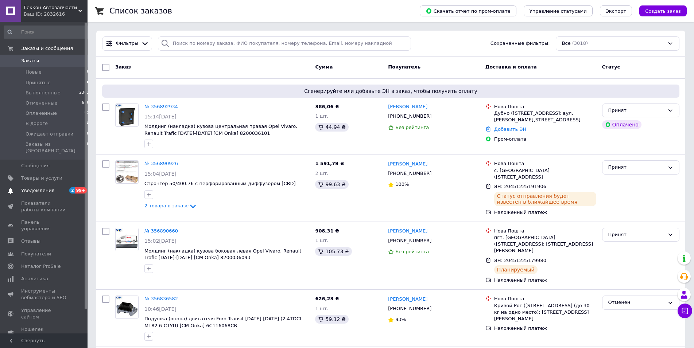
scroll to position [74, 0]
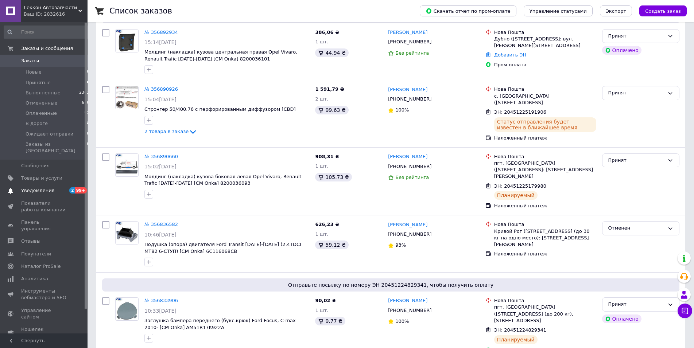
click at [71, 185] on link "Уведомления 2 99+" at bounding box center [47, 191] width 94 height 12
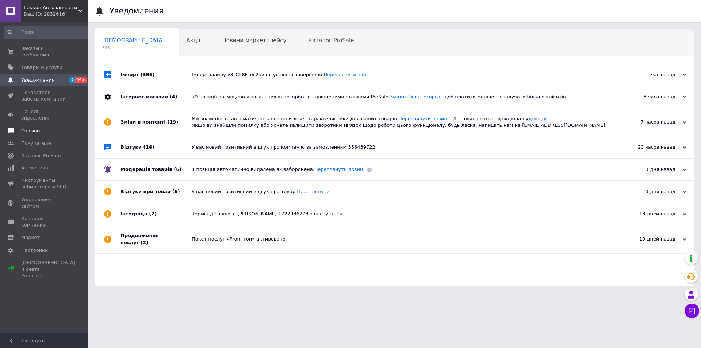
click at [26, 128] on span "Отзывы" at bounding box center [30, 131] width 19 height 7
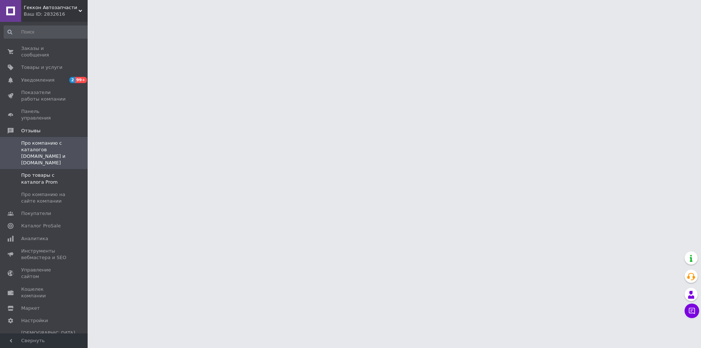
click at [58, 172] on span "Про товары с каталога Prom" at bounding box center [44, 178] width 46 height 13
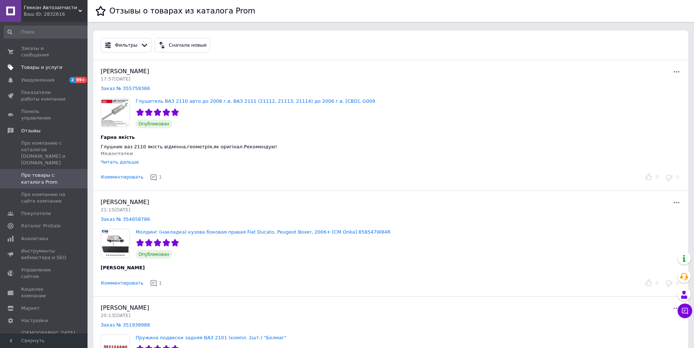
click at [53, 64] on span "Товары и услуги" at bounding box center [41, 67] width 41 height 7
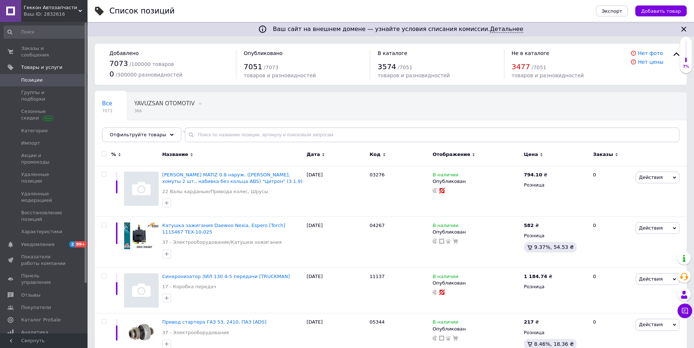
click at [314, 153] on span "Дата" at bounding box center [313, 154] width 13 height 7
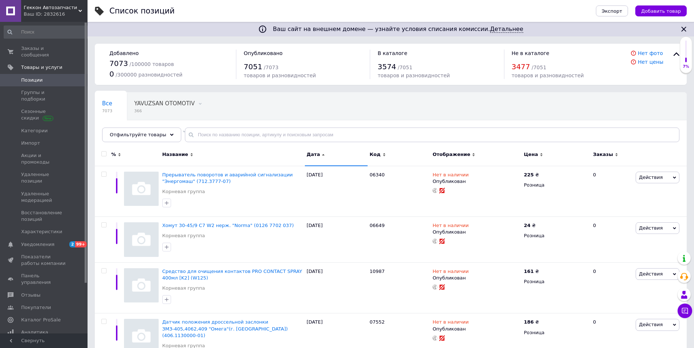
click at [314, 154] on span "Дата" at bounding box center [313, 154] width 13 height 7
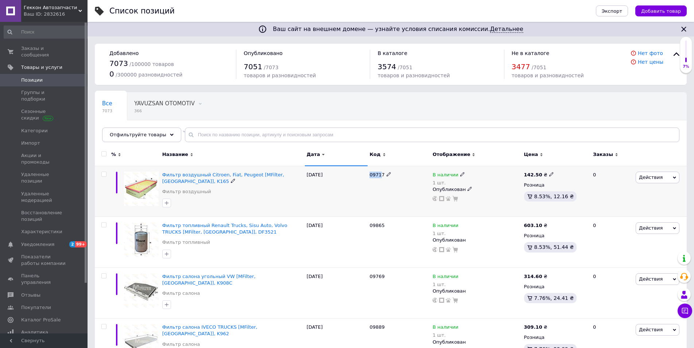
drag, startPoint x: 370, startPoint y: 205, endPoint x: 379, endPoint y: 204, distance: 8.9
click at [379, 204] on div "09717" at bounding box center [399, 191] width 63 height 51
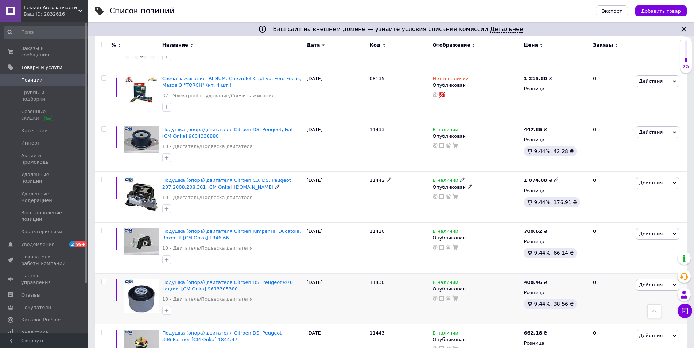
scroll to position [595, 0]
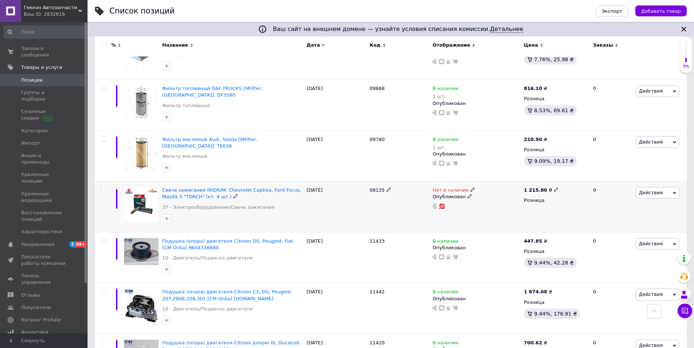
drag, startPoint x: 360, startPoint y: 171, endPoint x: 387, endPoint y: 172, distance: 27.0
click at [387, 182] on div "Свеча зажигания IRIDIUM: Chevrolet Captiva, Ford Focus, Mazda 3 "TORCH" (кт. 4 …" at bounding box center [391, 207] width 592 height 51
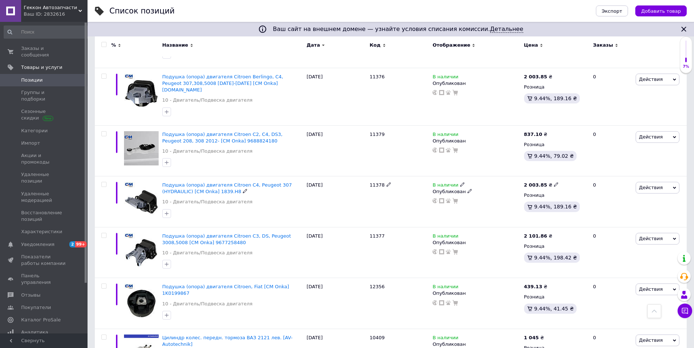
scroll to position [1265, 0]
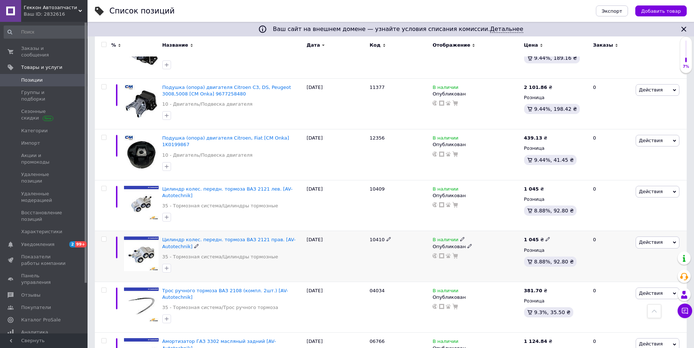
drag, startPoint x: 354, startPoint y: 205, endPoint x: 375, endPoint y: 208, distance: 20.6
click at [375, 231] on div "Цилиндр колес. передн. тормоза ВАЗ 2121 прав. [AV-Autotechnik] 35 - Тормозная с…" at bounding box center [391, 256] width 592 height 51
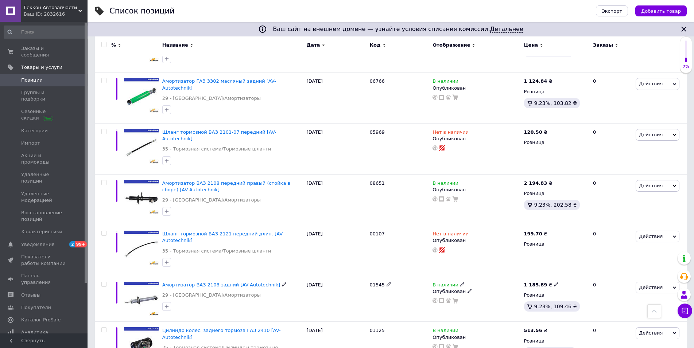
scroll to position [1637, 0]
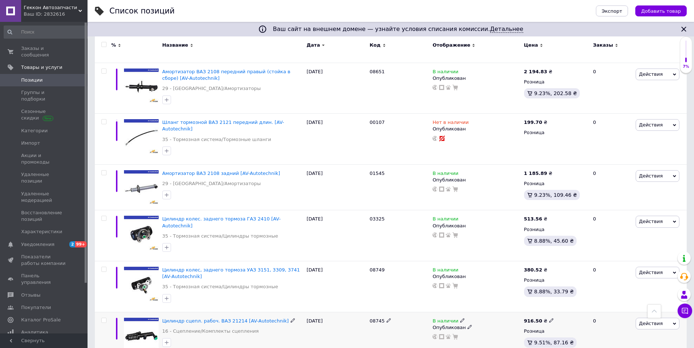
drag, startPoint x: 364, startPoint y: 265, endPoint x: 229, endPoint y: 274, distance: 135.7
click at [388, 312] on div "Цилиндр сцепл. рабоч. ВАЗ 21214 [AV-Autotechnik] 16 - Сцепление/Комплекты сцепл…" at bounding box center [391, 335] width 592 height 46
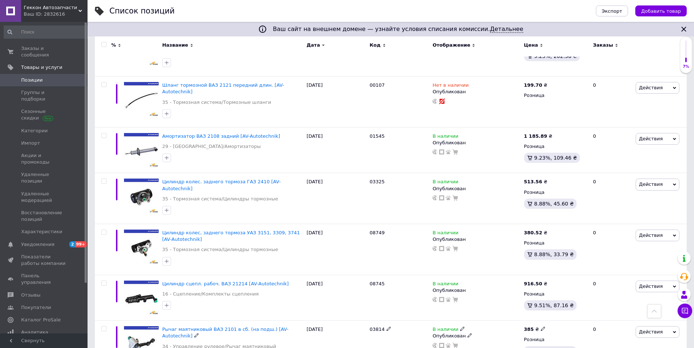
scroll to position [1786, 0]
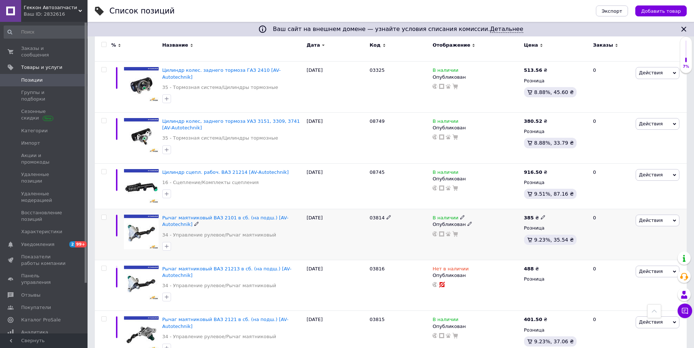
click at [351, 209] on div "[DATE]" at bounding box center [336, 234] width 63 height 51
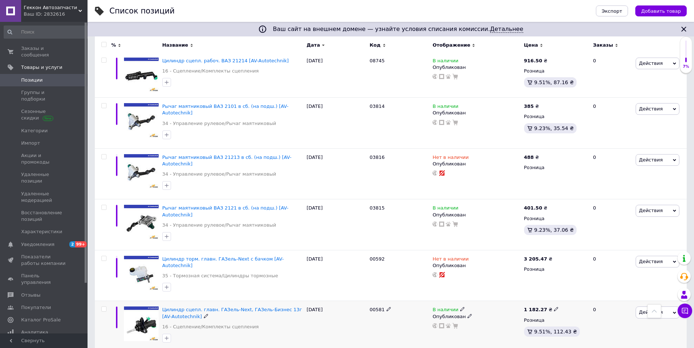
drag, startPoint x: 376, startPoint y: 229, endPoint x: 375, endPoint y: 234, distance: 4.9
click at [375, 301] on div "00581" at bounding box center [399, 326] width 63 height 51
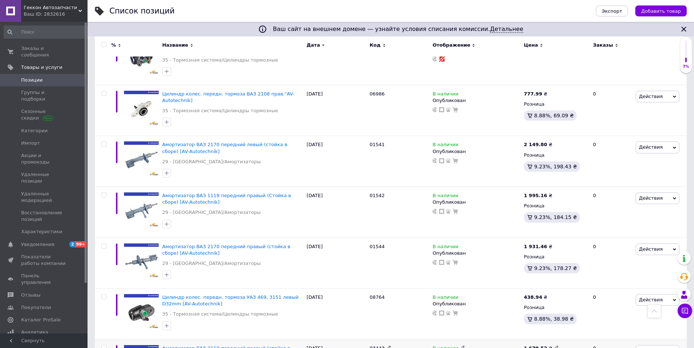
scroll to position [3200, 0]
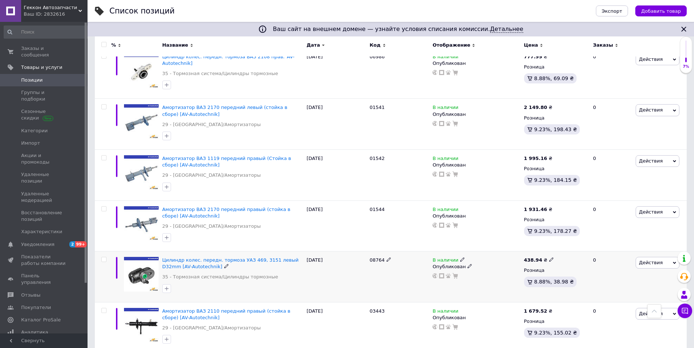
drag, startPoint x: 349, startPoint y: 161, endPoint x: 396, endPoint y: 162, distance: 47.1
click at [396, 252] on div "Цилиндр колес. передн. тормоза УАЗ 469, 3151 левый D32mm [AV-Autotechnik] 35 - …" at bounding box center [391, 277] width 592 height 51
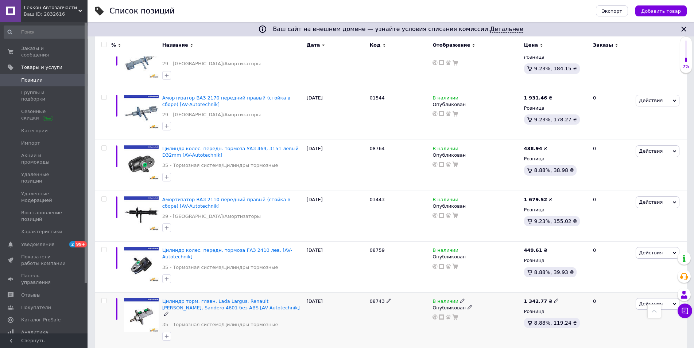
drag, startPoint x: 344, startPoint y: 192, endPoint x: 393, endPoint y: 198, distance: 49.3
click at [393, 293] on div "Цилиндр торм. главн. Lada Largus, Renault [PERSON_NAME], Sandero 4601 без ABS […" at bounding box center [391, 322] width 592 height 58
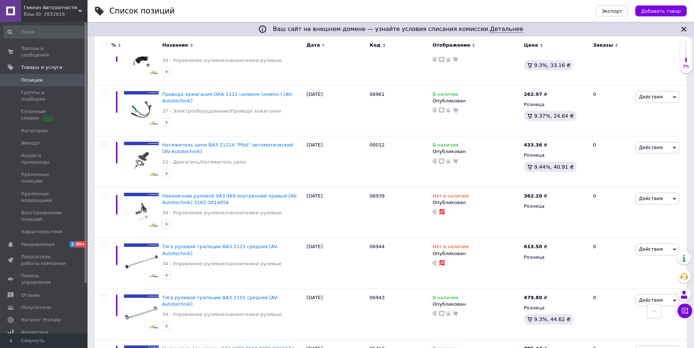
scroll to position [4739, 0]
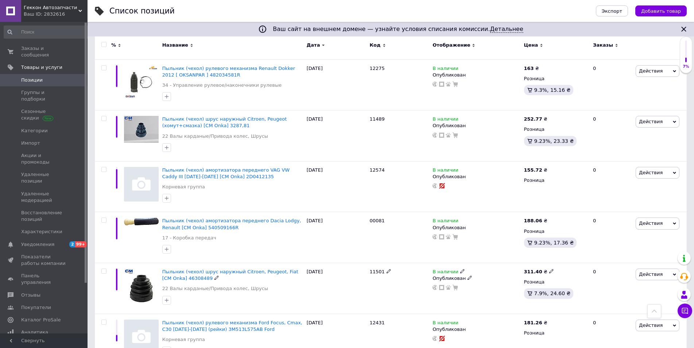
scroll to position [4101, 0]
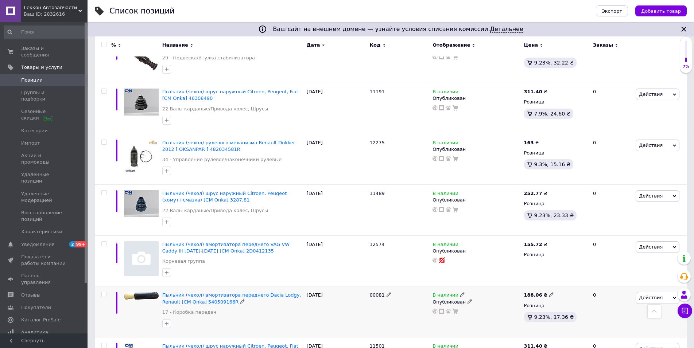
drag, startPoint x: 362, startPoint y: 242, endPoint x: 391, endPoint y: 246, distance: 29.8
click at [391, 287] on div "Пыльник (чехол) амортизатора переднего Dacia Lodgy, Renault [СМ Onka] 540509166…" at bounding box center [391, 312] width 592 height 51
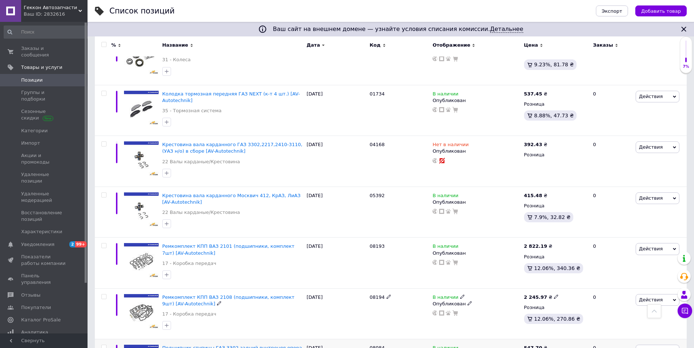
scroll to position [3617, 0]
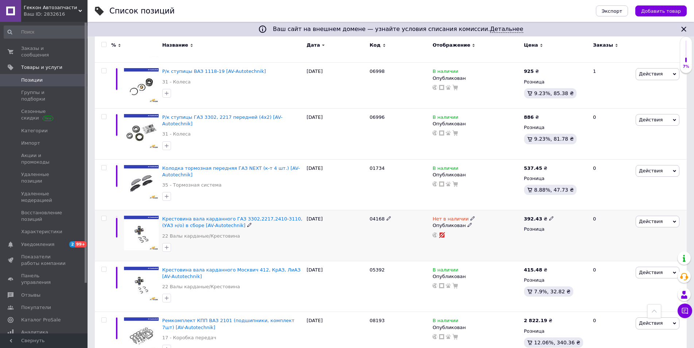
click at [377, 211] on div "04168" at bounding box center [399, 236] width 63 height 51
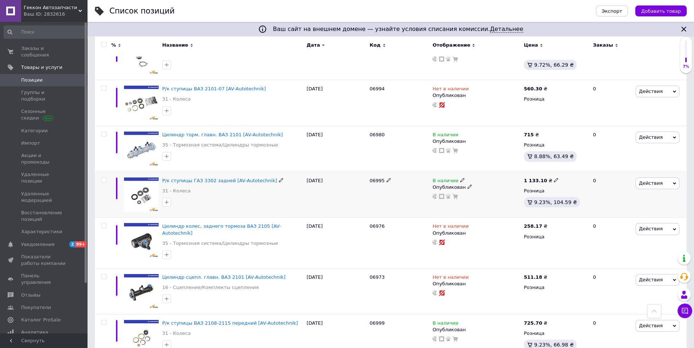
scroll to position [3245, 0]
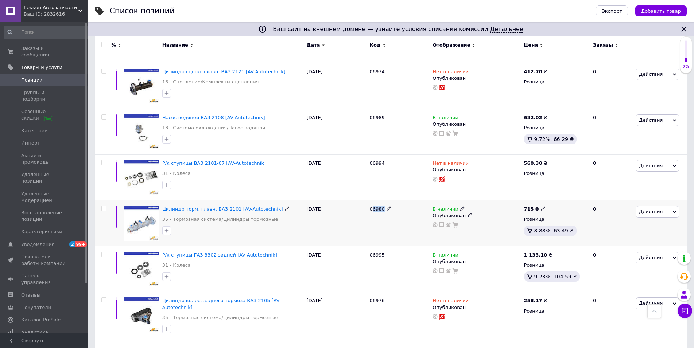
drag, startPoint x: 372, startPoint y: 170, endPoint x: 400, endPoint y: 176, distance: 29.2
click at [400, 201] on div "06980" at bounding box center [399, 224] width 63 height 46
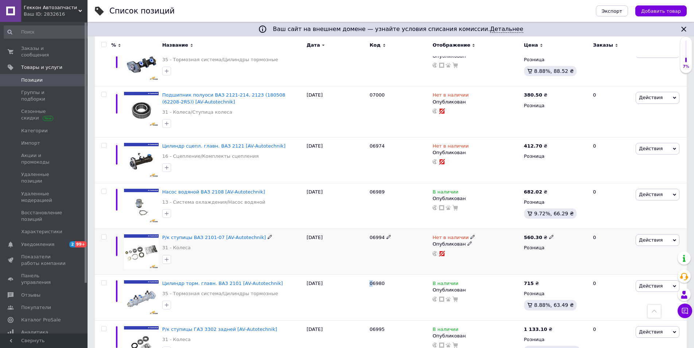
drag, startPoint x: 355, startPoint y: 201, endPoint x: 381, endPoint y: 203, distance: 26.4
click at [381, 229] on div "Р/к ступицы ВАЗ 2101-07 [AV-Autotechnik] 31 - Колеса [DATE] 06994 Нет в наличии…" at bounding box center [391, 252] width 592 height 46
click at [26, 242] on span "Уведомления" at bounding box center [37, 245] width 33 height 7
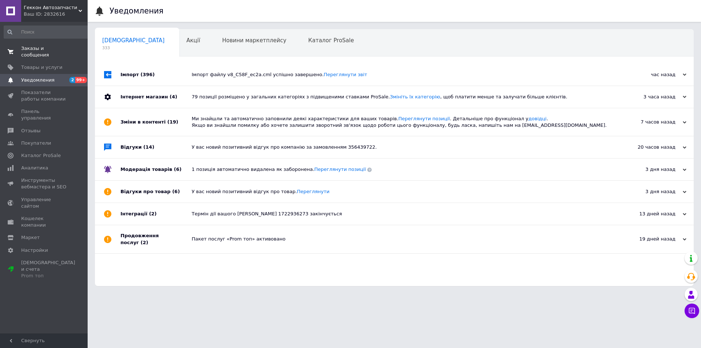
click at [46, 44] on link "Заказы и сообщения 0 0" at bounding box center [47, 51] width 94 height 19
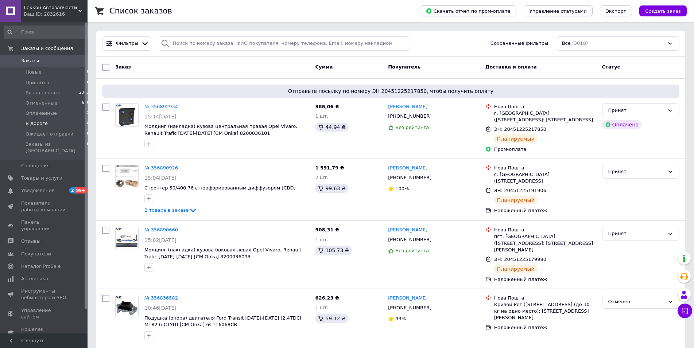
click at [46, 123] on li "В дороге 8" at bounding box center [47, 124] width 94 height 10
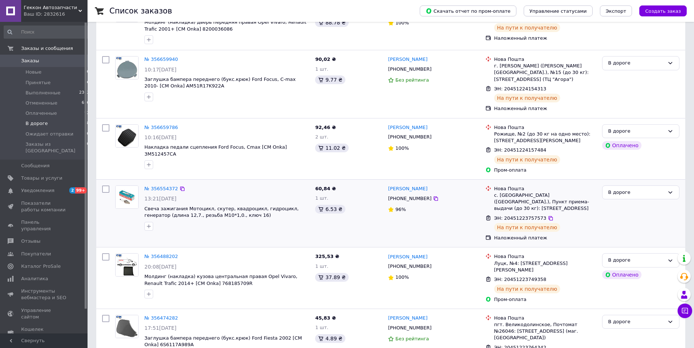
scroll to position [273, 0]
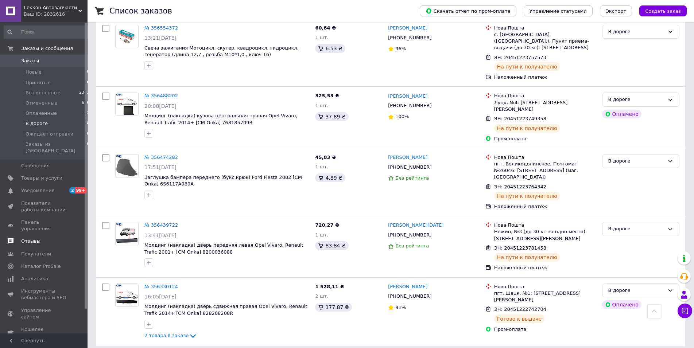
click at [48, 238] on span "Отзывы" at bounding box center [44, 241] width 46 height 7
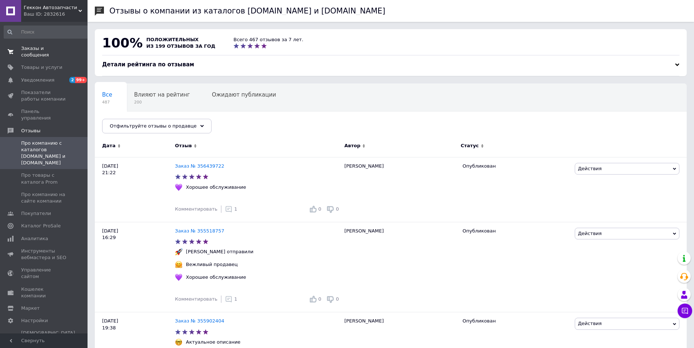
click at [36, 50] on span "Заказы и сообщения" at bounding box center [44, 51] width 46 height 13
